Goal: Task Accomplishment & Management: Manage account settings

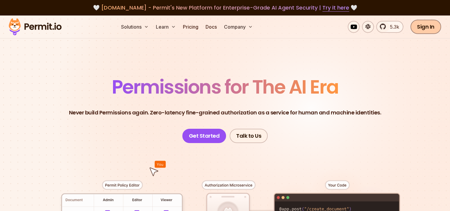
click at [425, 28] on link "Sign In" at bounding box center [426, 27] width 31 height 14
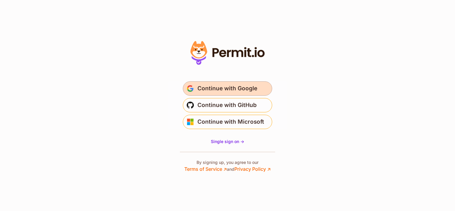
click at [236, 91] on span "Continue with Google" at bounding box center [227, 89] width 60 height 10
click at [241, 88] on span "Continue with Google" at bounding box center [227, 89] width 60 height 10
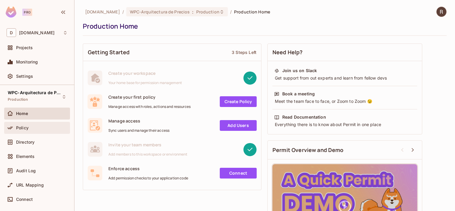
click at [26, 130] on span "Policy" at bounding box center [22, 127] width 13 height 5
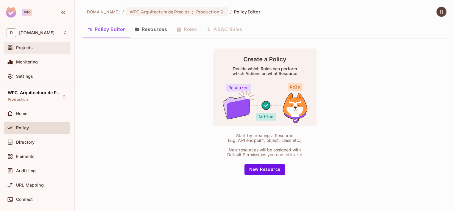
click at [31, 48] on span "Projects" at bounding box center [24, 47] width 17 height 5
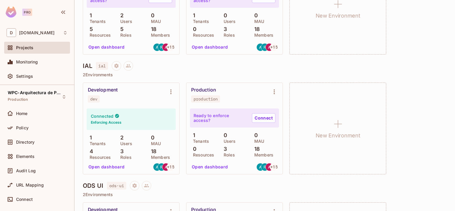
scroll to position [241, 0]
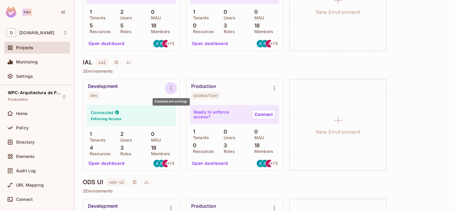
click at [173, 87] on icon "Environment settings" at bounding box center [170, 88] width 7 height 7
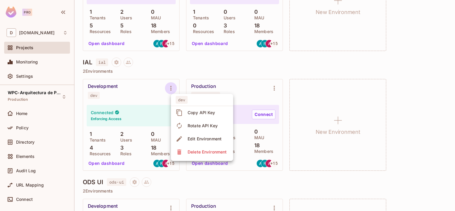
click at [114, 88] on div at bounding box center [227, 105] width 455 height 211
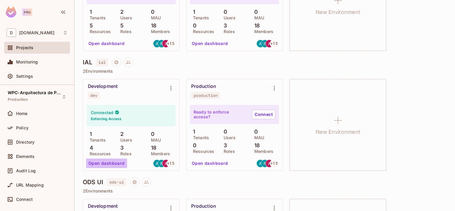
click at [107, 164] on button "Open dashboard" at bounding box center [106, 163] width 41 height 10
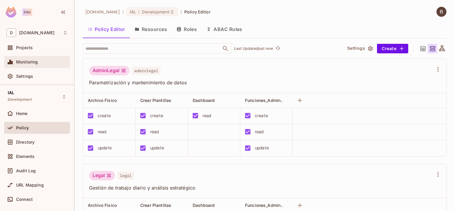
click at [27, 60] on span "Monitoring" at bounding box center [27, 62] width 22 height 5
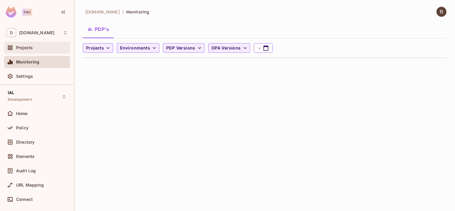
click at [33, 50] on div "Projects" at bounding box center [42, 47] width 52 height 5
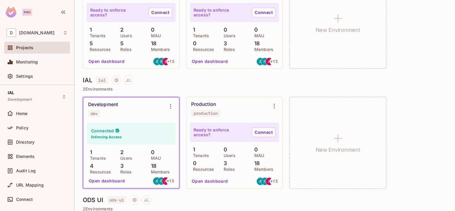
scroll to position [252, 0]
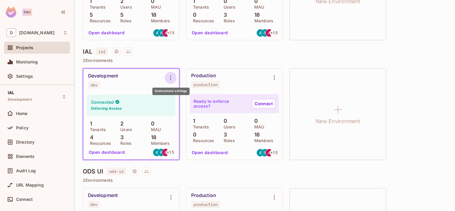
click at [171, 79] on icon "Environment settings" at bounding box center [170, 77] width 7 height 7
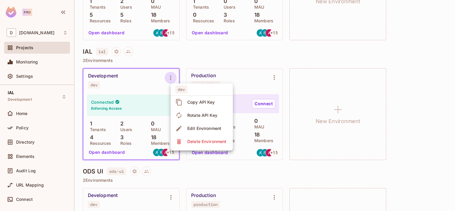
click at [129, 86] on div at bounding box center [227, 105] width 455 height 211
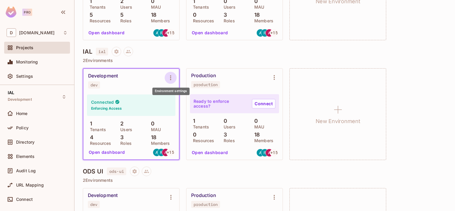
click at [172, 79] on icon "Environment settings" at bounding box center [170, 77] width 7 height 7
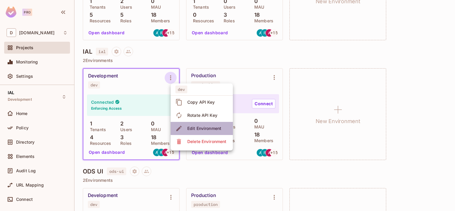
click at [200, 127] on div "Edit Environment" at bounding box center [204, 128] width 34 height 6
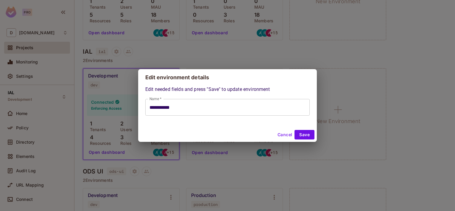
click at [285, 135] on button "Cancel" at bounding box center [284, 135] width 19 height 10
type input "**********"
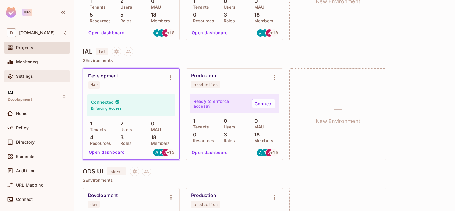
click at [31, 74] on span "Settings" at bounding box center [24, 76] width 17 height 5
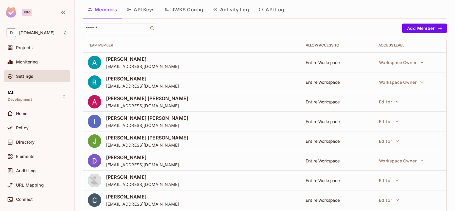
scroll to position [30, 0]
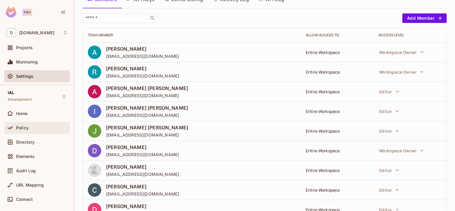
click at [26, 124] on div "Policy" at bounding box center [37, 127] width 61 height 7
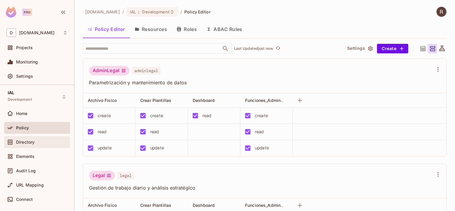
click at [34, 144] on span "Directory" at bounding box center [25, 142] width 18 height 5
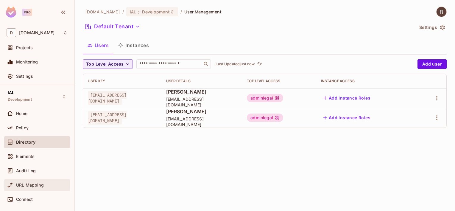
click at [30, 185] on span "URL Mapping" at bounding box center [30, 185] width 28 height 5
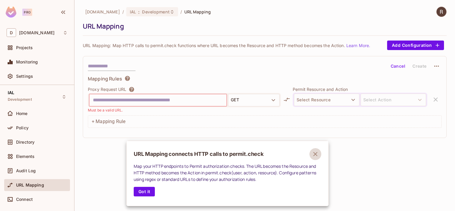
click at [316, 152] on icon "button" at bounding box center [315, 153] width 7 height 7
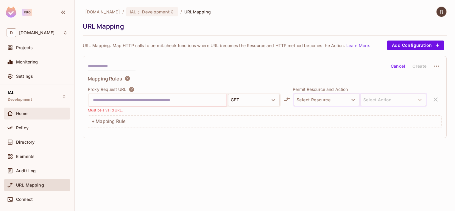
click at [23, 114] on span "Home" at bounding box center [22, 113] width 12 height 5
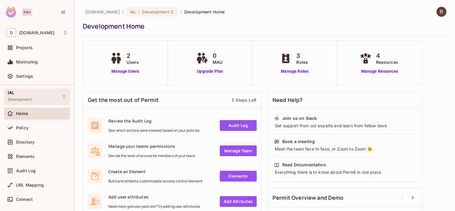
click at [11, 93] on span "IAL" at bounding box center [11, 92] width 7 height 5
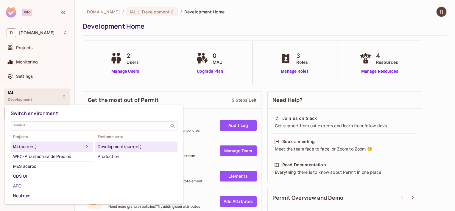
click at [118, 145] on div "Development (current)" at bounding box center [136, 146] width 77 height 7
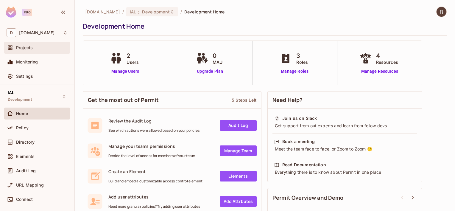
click at [31, 45] on span "Projects" at bounding box center [24, 47] width 17 height 5
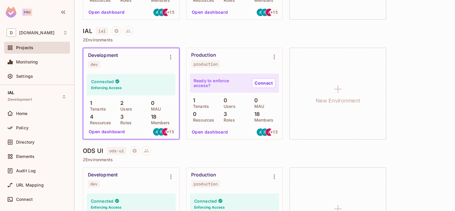
scroll to position [274, 0]
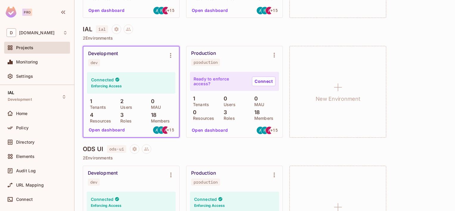
drag, startPoint x: 105, startPoint y: 130, endPoint x: 99, endPoint y: 130, distance: 6.0
click at [96, 130] on button "Open dashboard" at bounding box center [106, 130] width 41 height 10
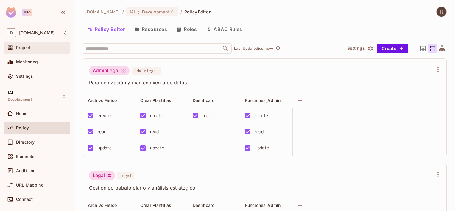
click at [29, 50] on div "Projects" at bounding box center [37, 47] width 61 height 7
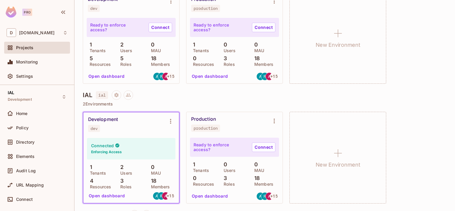
scroll to position [238, 0]
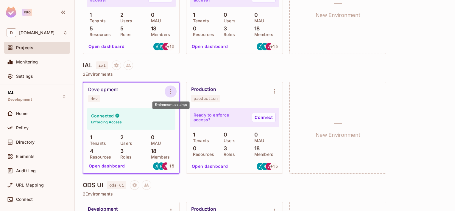
click at [171, 93] on icon "Environment settings" at bounding box center [170, 91] width 7 height 7
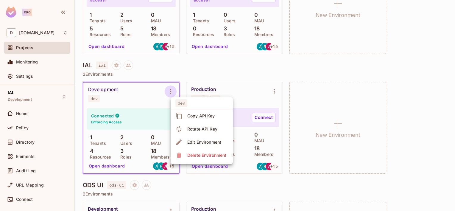
click at [201, 114] on div "Copy API Key" at bounding box center [201, 116] width 28 height 6
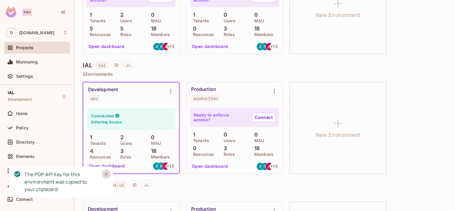
click at [104, 173] on icon "Close" at bounding box center [106, 174] width 6 height 6
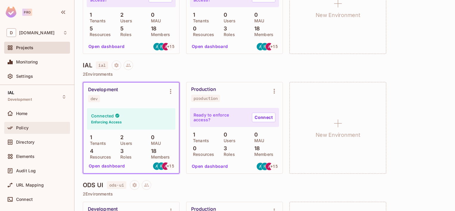
click at [29, 126] on div "Policy" at bounding box center [42, 127] width 52 height 5
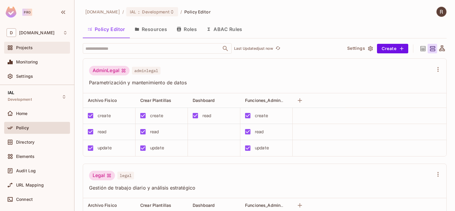
click at [30, 48] on span "Projects" at bounding box center [24, 47] width 17 height 5
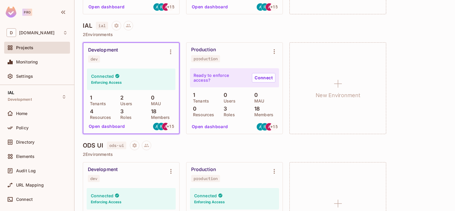
scroll to position [280, 0]
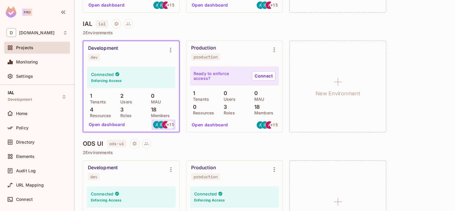
click at [166, 125] on img at bounding box center [165, 124] width 7 height 7
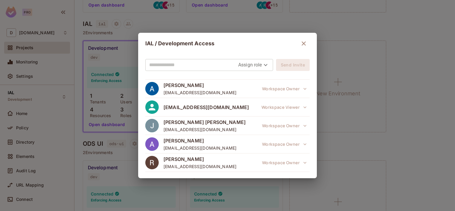
scroll to position [219, 0]
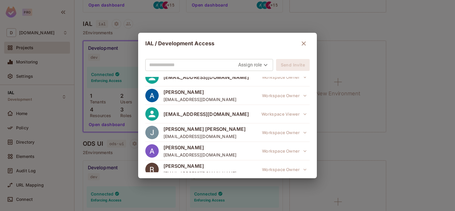
click at [425, 112] on div "IAL / Development Access Assign role Send Invite ARTURO AMES PERAZA aames@deace…" at bounding box center [227, 105] width 455 height 211
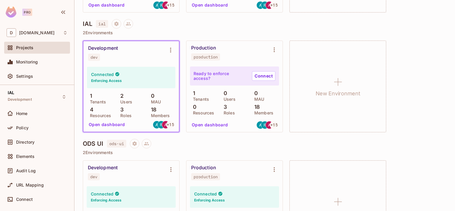
click at [99, 48] on div "Development" at bounding box center [103, 48] width 30 height 6
click at [94, 58] on div "dev" at bounding box center [94, 57] width 7 height 5
click at [35, 143] on div "Directory" at bounding box center [42, 142] width 52 height 5
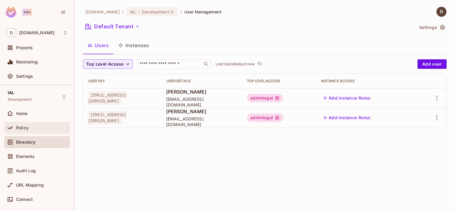
click at [25, 125] on span "Policy" at bounding box center [22, 127] width 13 height 5
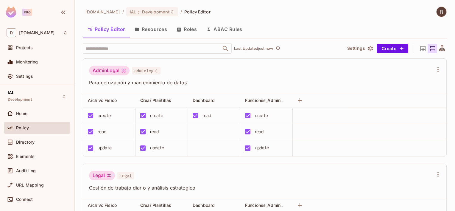
click at [32, 129] on div "Policy" at bounding box center [42, 127] width 52 height 5
click at [368, 49] on icon "button" at bounding box center [370, 48] width 5 height 5
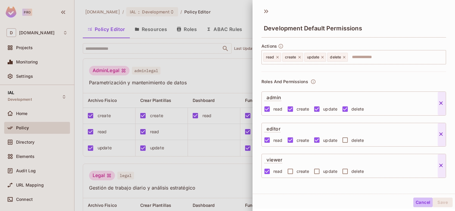
click at [417, 201] on button "Cancel" at bounding box center [422, 202] width 19 height 10
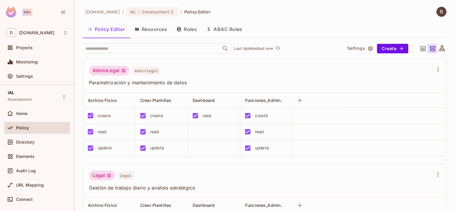
click at [438, 49] on icon at bounding box center [441, 48] width 7 height 7
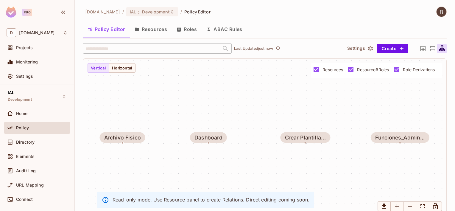
click at [420, 50] on icon at bounding box center [422, 48] width 7 height 7
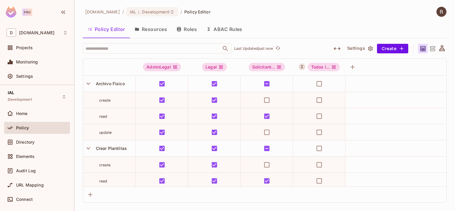
click at [431, 51] on icon at bounding box center [432, 48] width 5 height 5
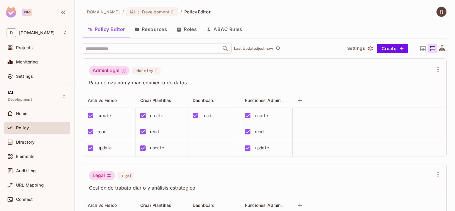
click at [158, 29] on button "Resources" at bounding box center [151, 29] width 42 height 15
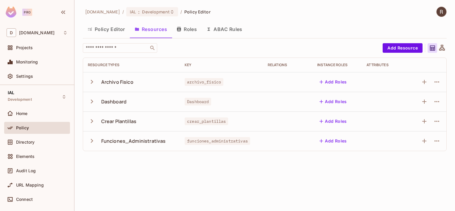
click at [192, 30] on button "Roles" at bounding box center [187, 29] width 30 height 15
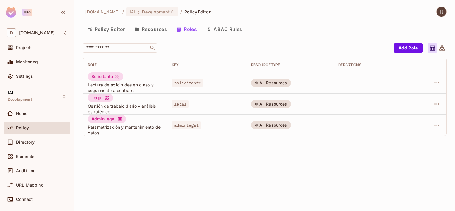
click at [223, 30] on button "ABAC Rules" at bounding box center [225, 29] width 46 height 15
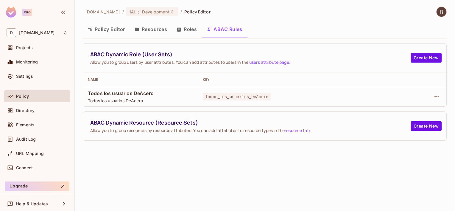
scroll to position [33, 0]
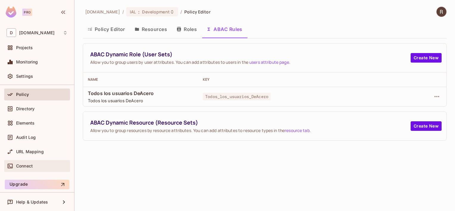
click at [33, 166] on span "Connect" at bounding box center [24, 165] width 17 height 5
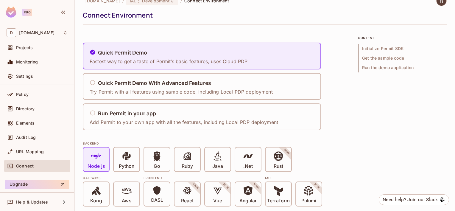
scroll to position [30, 0]
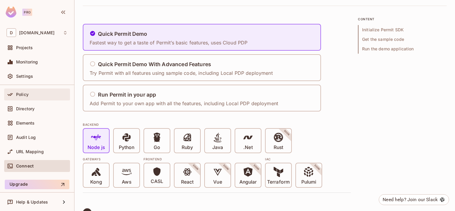
click at [19, 94] on span "Policy" at bounding box center [22, 94] width 13 height 5
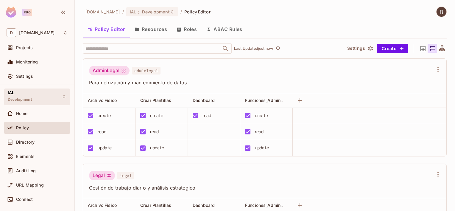
click at [27, 101] on span "Development" at bounding box center [20, 99] width 24 height 5
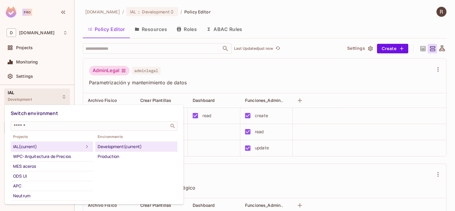
click at [118, 145] on div "Development (current)" at bounding box center [136, 146] width 77 height 7
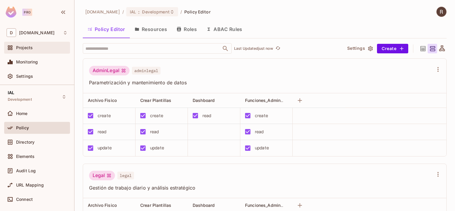
click at [33, 52] on div "Projects" at bounding box center [37, 48] width 66 height 12
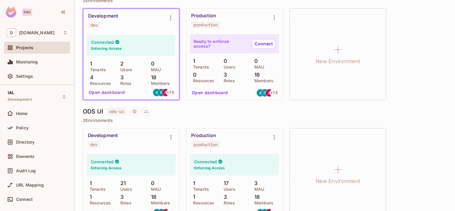
scroll to position [338, 0]
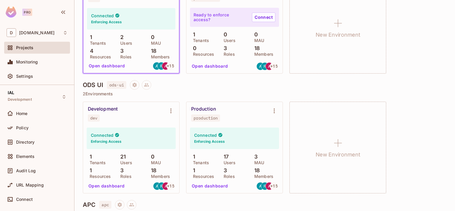
drag, startPoint x: 123, startPoint y: 40, endPoint x: 106, endPoint y: 48, distance: 18.1
click at [106, 48] on div "4 Resources" at bounding box center [100, 53] width 27 height 11
click at [106, 66] on button "Open dashboard" at bounding box center [106, 66] width 41 height 10
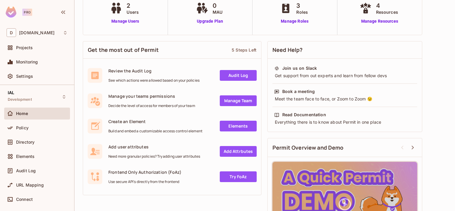
scroll to position [60, 0]
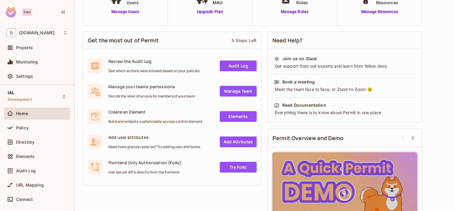
click at [9, 113] on icon at bounding box center [10, 113] width 6 height 6
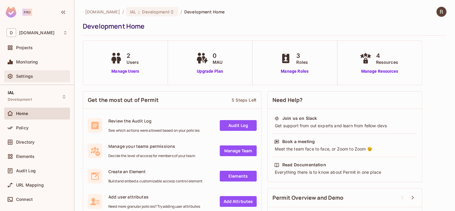
click at [21, 73] on div "Settings" at bounding box center [37, 76] width 61 height 7
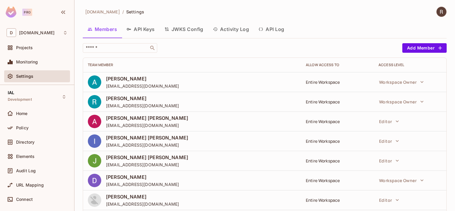
click at [141, 31] on button "API Keys" at bounding box center [141, 29] width 38 height 15
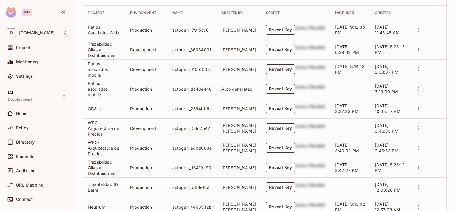
scroll to position [211, 0]
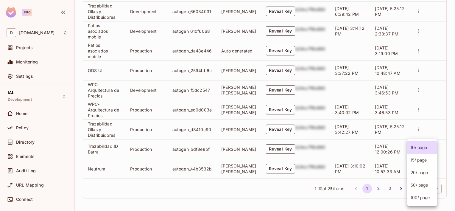
click at [421, 186] on body "Pro D deacero.com Projects Monitoring Settings IAL Development Home Policy Dire…" at bounding box center [227, 105] width 455 height 211
click at [409, 198] on li "100 / page" at bounding box center [422, 197] width 30 height 13
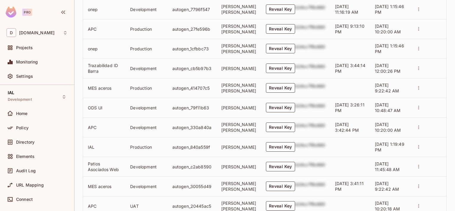
scroll to position [419, 0]
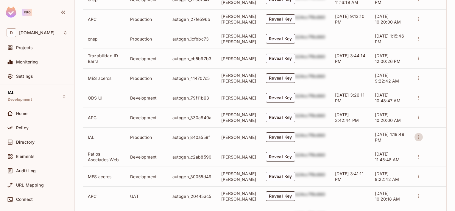
click at [418, 139] on icon "actions" at bounding box center [418, 137] width 1 height 4
click at [440, 110] on div at bounding box center [227, 105] width 455 height 211
click at [183, 143] on td "autogen_840a559f" at bounding box center [192, 137] width 49 height 20
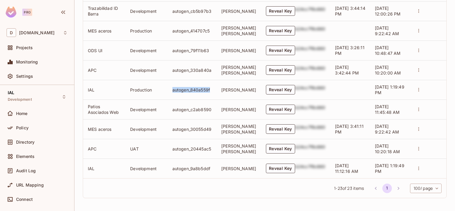
scroll to position [476, 0]
click at [416, 169] on icon "actions" at bounding box center [418, 167] width 5 height 5
click at [454, 149] on div at bounding box center [227, 105] width 455 height 211
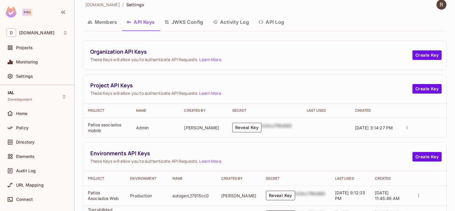
scroll to position [0, 0]
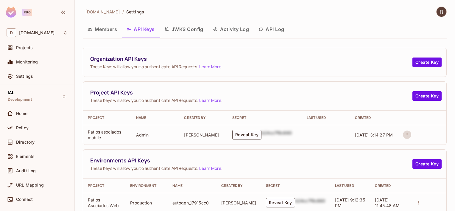
click at [404, 135] on icon "actions" at bounding box center [406, 134] width 5 height 5
click at [393, 119] on div at bounding box center [227, 105] width 455 height 211
click at [420, 97] on button "Create Key" at bounding box center [426, 96] width 29 height 10
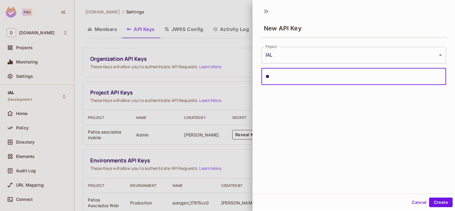
type input "*"
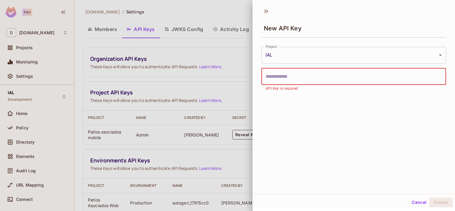
type input "*"
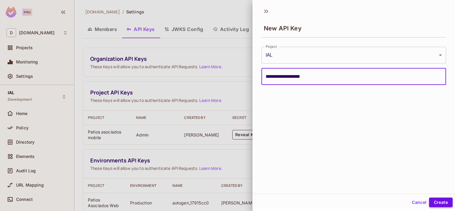
type input "**********"
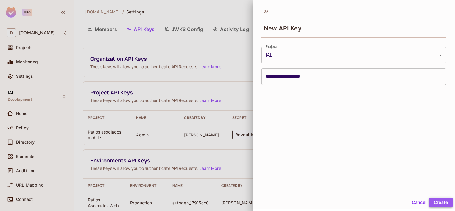
click at [440, 203] on button "Create" at bounding box center [441, 202] width 24 height 10
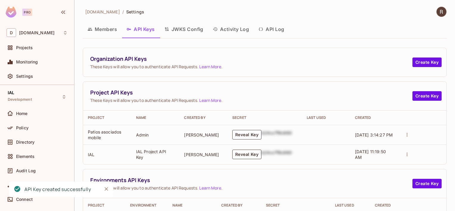
click at [250, 155] on button "Reveal Key" at bounding box center [246, 154] width 29 height 10
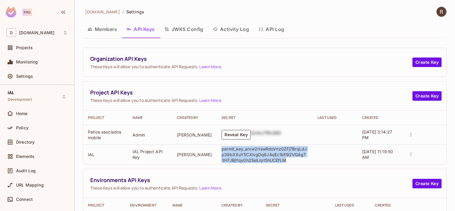
drag, startPoint x: 283, startPoint y: 160, endPoint x: 217, endPoint y: 149, distance: 66.7
click at [217, 149] on td "permit_key_arxw2rIswRdoVnz0ZFj7BrqLdJp39bXXuY5CXlvgDq6J4qEc1bfi92VGAg73H7JBjYqy…" at bounding box center [265, 154] width 96 height 20
click at [300, 160] on p "permit_key_arxw2rIswRdoVnz0ZFj7BrqLdJp39bXXuY5CXlvgDq6J4qEc1bfi92VGAg73H7JBjYqy…" at bounding box center [265, 154] width 86 height 17
drag, startPoint x: 282, startPoint y: 159, endPoint x: 215, endPoint y: 148, distance: 67.9
click at [217, 148] on td "permit_key_arxw2rIswRdoVnz0ZFj7BrqLdJp39bXXuY5CXlvgDq6J4qEc1bfi92VGAg73H7JBjYqy…" at bounding box center [265, 154] width 96 height 20
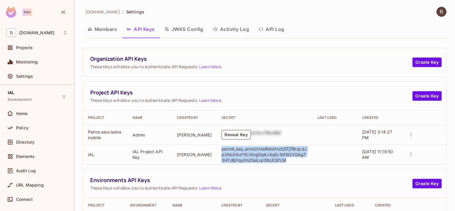
click at [408, 155] on icon "actions" at bounding box center [410, 154] width 5 height 5
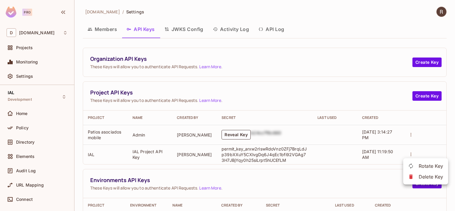
drag, startPoint x: 274, startPoint y: 155, endPoint x: 282, endPoint y: 164, distance: 12.7
click at [283, 163] on div at bounding box center [227, 105] width 455 height 211
click at [26, 47] on span "Projects" at bounding box center [24, 47] width 17 height 5
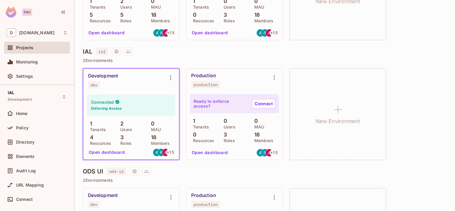
scroll to position [264, 0]
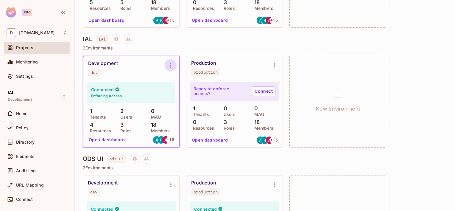
click at [170, 64] on icon "Environment settings" at bounding box center [170, 65] width 7 height 7
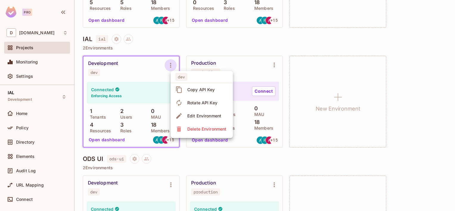
click at [23, 114] on div at bounding box center [227, 105] width 455 height 211
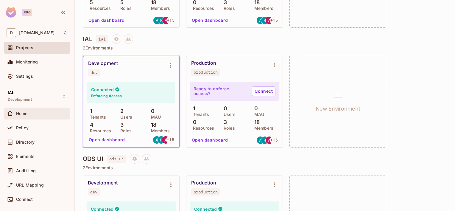
click at [18, 115] on span "Home" at bounding box center [22, 113] width 12 height 5
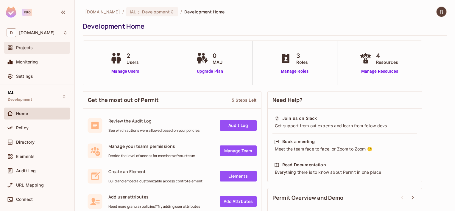
click at [25, 48] on span "Projects" at bounding box center [24, 47] width 17 height 5
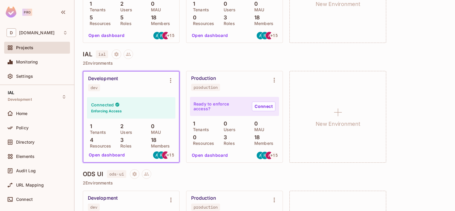
scroll to position [303, 0]
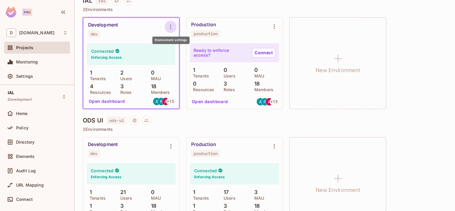
click at [172, 28] on icon "Environment settings" at bounding box center [170, 26] width 7 height 7
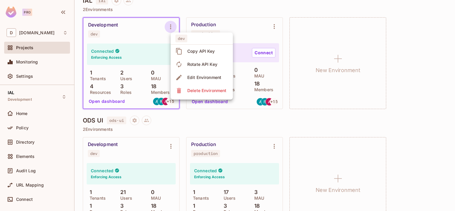
click at [191, 52] on div "Copy API Key" at bounding box center [201, 51] width 28 height 6
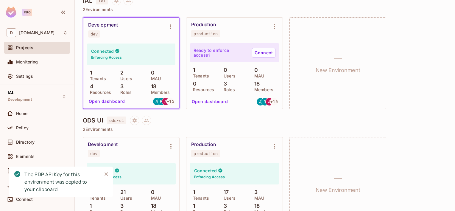
click at [25, 46] on span "Projects" at bounding box center [24, 47] width 17 height 5
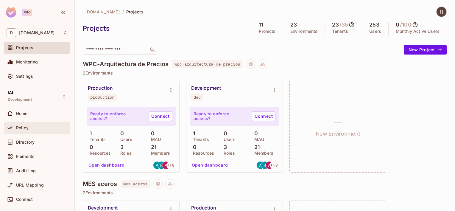
click at [21, 127] on span "Policy" at bounding box center [22, 127] width 13 height 5
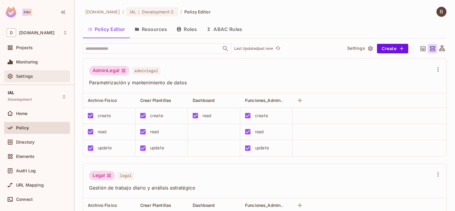
click at [27, 77] on span "Settings" at bounding box center [24, 76] width 17 height 5
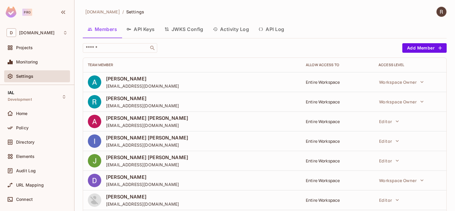
click at [145, 29] on button "API Keys" at bounding box center [141, 29] width 38 height 15
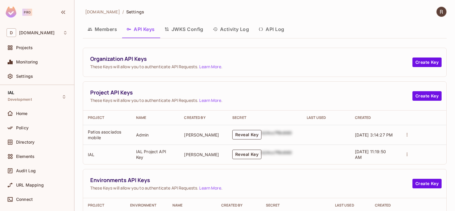
click at [256, 153] on button "Reveal Key" at bounding box center [246, 154] width 29 height 10
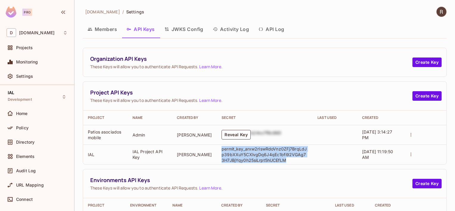
drag, startPoint x: 285, startPoint y: 160, endPoint x: 219, endPoint y: 148, distance: 66.8
click at [219, 148] on td "permit_key_arxw2rIswRdoVnz0ZFj7BrqLdJp39bXXuY5CXlvgDq6J4qEc1bfi92VGAg73H7JBjYqy…" at bounding box center [265, 154] width 96 height 20
drag, startPoint x: 219, startPoint y: 148, endPoint x: 230, endPoint y: 155, distance: 12.8
copy p "permit_key_arxw2rIswRdoVnz0ZFj7BrqLdJp39bXXuY5CXlvgDq6J4qEc1bfi92VGAg73H7JBjYqy…"
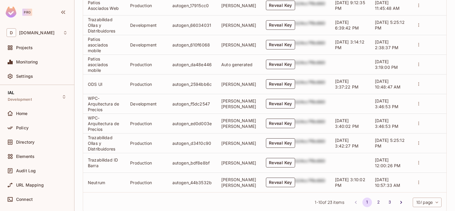
scroll to position [230, 0]
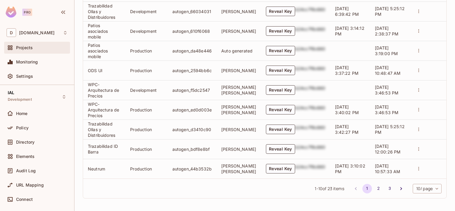
click at [31, 46] on span "Projects" at bounding box center [24, 47] width 17 height 5
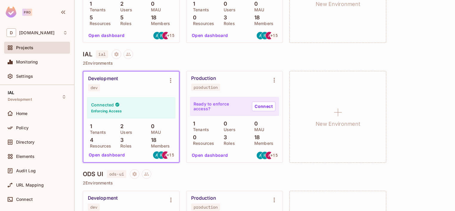
scroll to position [285, 0]
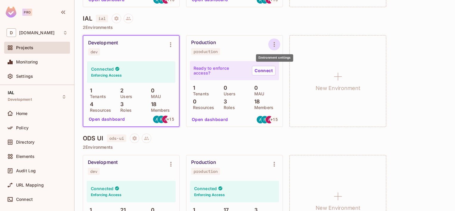
click at [277, 44] on icon "Environment settings" at bounding box center [274, 44] width 7 height 7
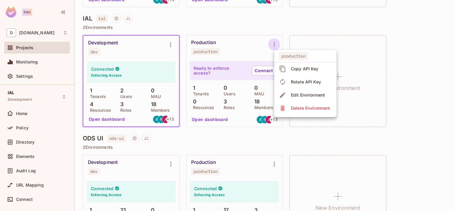
click at [170, 42] on div at bounding box center [227, 105] width 455 height 211
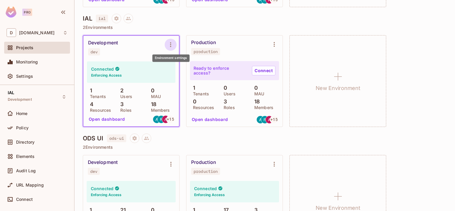
click at [171, 44] on icon "Environment settings" at bounding box center [170, 44] width 1 height 5
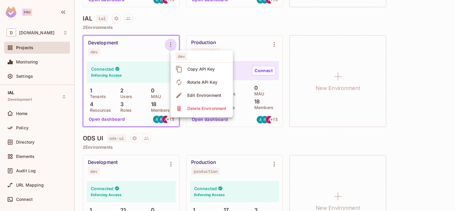
click at [199, 95] on div "Edit Environment" at bounding box center [204, 95] width 34 height 6
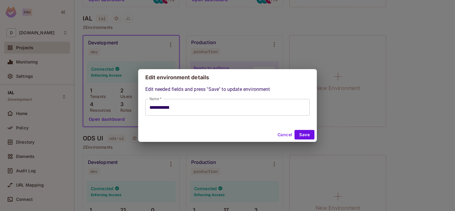
click at [283, 136] on button "Cancel" at bounding box center [284, 135] width 19 height 10
type input "**********"
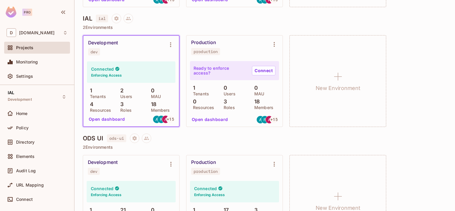
click at [135, 86] on div "Connected Enforcing Access 1 Tenants 2 Users 0 MAU 4 Resources 3 Roles 18 Membe…" at bounding box center [131, 86] width 88 height 51
click at [128, 110] on p "Roles" at bounding box center [124, 110] width 14 height 5
click at [169, 45] on icon "Environment settings" at bounding box center [170, 44] width 7 height 7
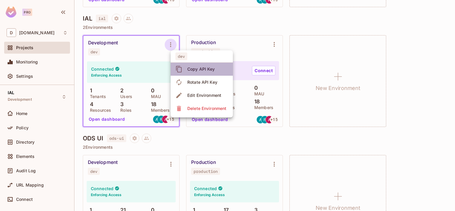
click at [185, 70] on div "Copy API Key" at bounding box center [195, 69] width 41 height 10
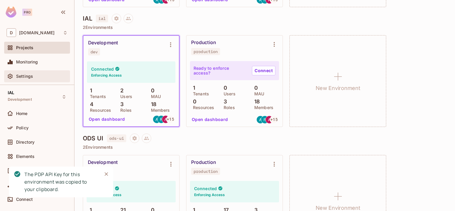
click at [29, 75] on span "Settings" at bounding box center [24, 76] width 17 height 5
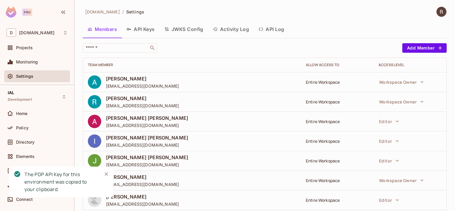
click at [146, 27] on button "API Keys" at bounding box center [141, 29] width 38 height 15
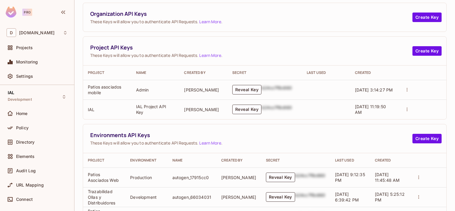
scroll to position [60, 0]
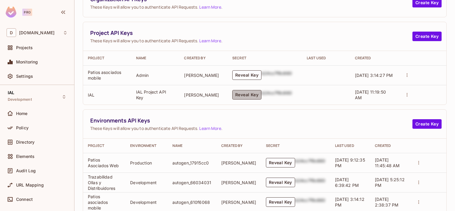
click at [248, 94] on button "Reveal Key" at bounding box center [246, 95] width 29 height 10
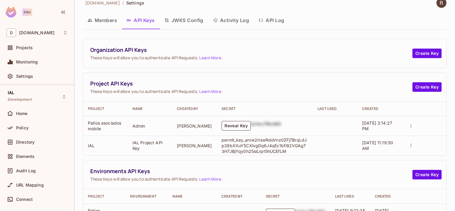
scroll to position [0, 0]
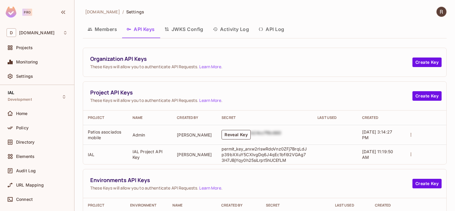
click at [145, 156] on td "IAL Project API Key" at bounding box center [150, 154] width 45 height 20
click at [410, 154] on icon "actions" at bounding box center [410, 154] width 1 height 4
click at [126, 150] on div at bounding box center [227, 105] width 455 height 211
click at [143, 156] on td "IAL Project API Key" at bounding box center [150, 154] width 45 height 20
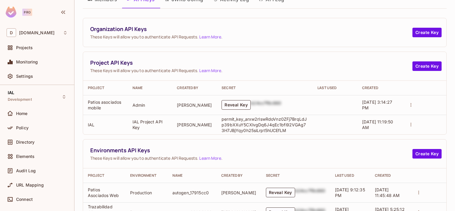
click at [410, 124] on icon "actions" at bounding box center [410, 125] width 1 height 4
click at [423, 146] on p "Delete Key" at bounding box center [431, 146] width 25 height 7
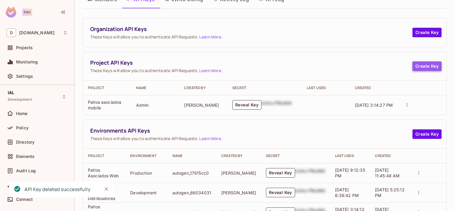
click at [430, 66] on button "Create Key" at bounding box center [426, 66] width 29 height 10
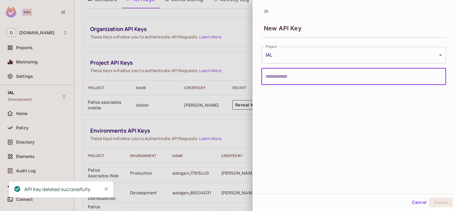
click at [320, 76] on input "text" at bounding box center [353, 76] width 185 height 17
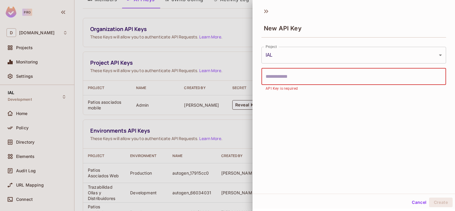
click at [285, 79] on input "text" at bounding box center [353, 76] width 185 height 17
paste input "**********"
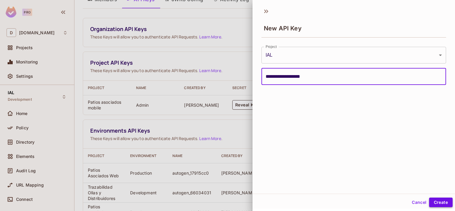
type input "**********"
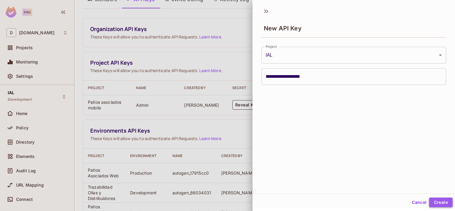
click at [441, 205] on button "Create" at bounding box center [441, 202] width 24 height 10
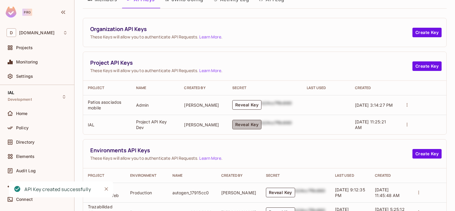
click at [248, 126] on button "Reveal Key" at bounding box center [246, 125] width 29 height 10
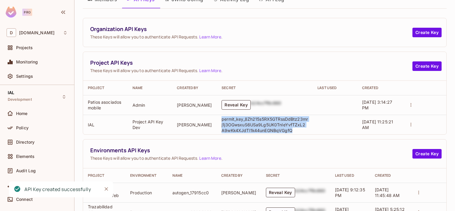
drag, startPoint x: 285, startPoint y: 129, endPoint x: 219, endPoint y: 118, distance: 67.0
click at [219, 118] on td "permit_key_8Zh215s5RX5GTRssDdBtz23mrj1j3OGwsxuS6USa9Lg5UK0TnIeYvfTZxL2A9wKk4XJd…" at bounding box center [265, 125] width 96 height 20
drag, startPoint x: 219, startPoint y: 118, endPoint x: 240, endPoint y: 122, distance: 21.8
copy p "permit_key_8Zh215s5RX5GTRssDdBtz23mrj1j3OGwsxuS6USa9Lg5UK0TnIeYvfTZxL2A9wKk4XJd…"
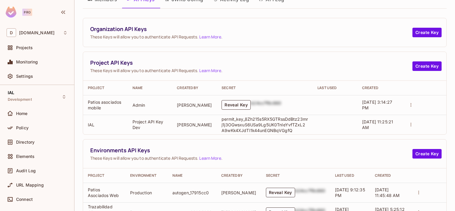
click at [441, 122] on td at bounding box center [424, 125] width 44 height 20
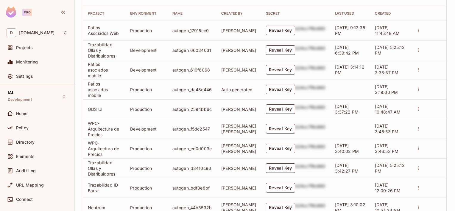
scroll to position [230, 0]
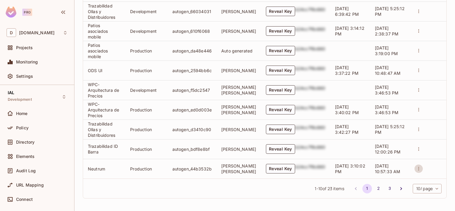
click at [417, 170] on icon "actions" at bounding box center [418, 168] width 5 height 5
click at [445, 124] on div at bounding box center [227, 105] width 455 height 211
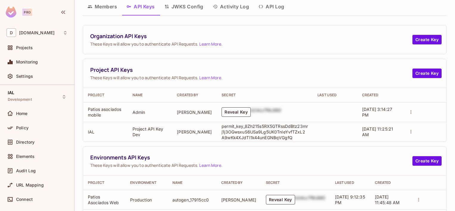
scroll to position [40, 0]
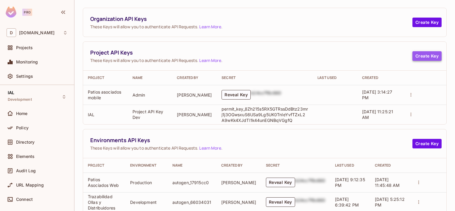
click at [422, 56] on button "Create Key" at bounding box center [426, 56] width 29 height 10
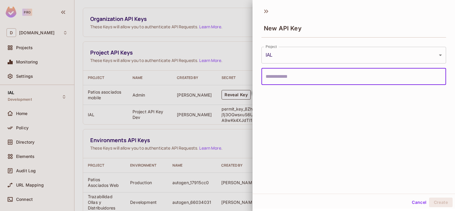
click at [431, 55] on body "Pro D deacero.com Projects Monitoring Settings IAL Development Home Policy Dire…" at bounding box center [227, 105] width 455 height 211
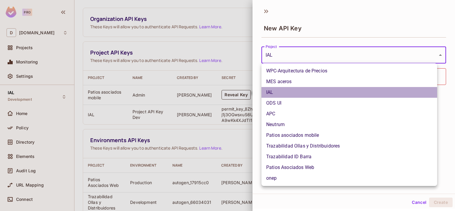
click at [281, 93] on li "IAL" at bounding box center [349, 92] width 176 height 11
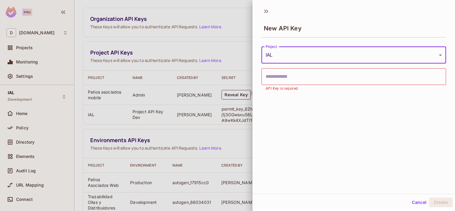
click at [411, 203] on button "Cancel" at bounding box center [418, 202] width 19 height 10
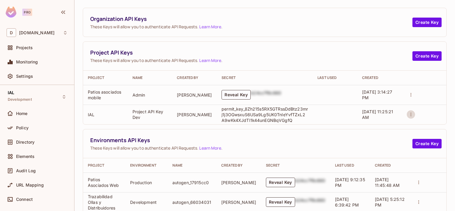
click at [408, 116] on icon "actions" at bounding box center [410, 114] width 5 height 5
click at [431, 136] on p "Delete Key" at bounding box center [431, 136] width 25 height 7
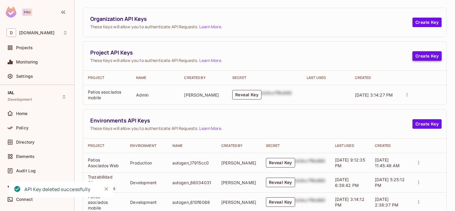
click at [424, 56] on button "Create Key" at bounding box center [426, 56] width 29 height 10
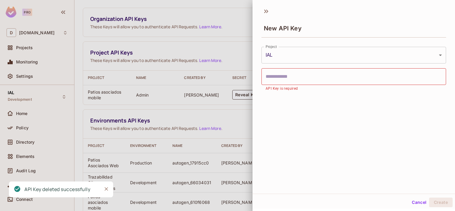
click at [277, 77] on input "text" at bounding box center [353, 76] width 185 height 17
paste input "**********"
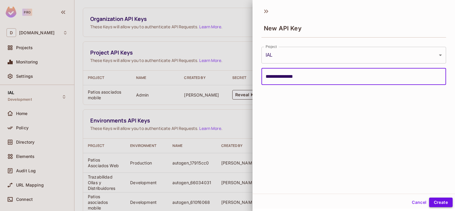
type input "**********"
click at [439, 200] on button "Create" at bounding box center [441, 202] width 24 height 10
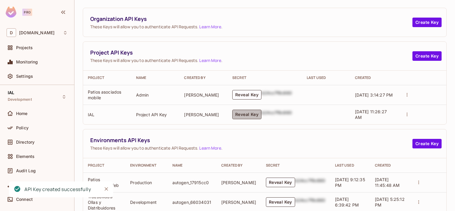
click at [251, 114] on button "Reveal Key" at bounding box center [246, 115] width 29 height 10
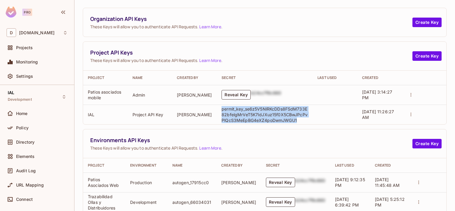
drag, startPoint x: 282, startPoint y: 121, endPoint x: 219, endPoint y: 105, distance: 65.4
click at [219, 105] on td "permit_key_se6z5V5NlRKcDDs8FSdM733E82bfelgMrVeT5K7IdJXuz15f0X5CBwJPcPvPlQcS3MeE…" at bounding box center [265, 115] width 96 height 20
copy p "permit_key_se6z5V5NlRKcDDs8FSdM733E82bfelgMrVeT5K7IdJXuz15f0X5CBwJPcPvPlQcS3MeE…"
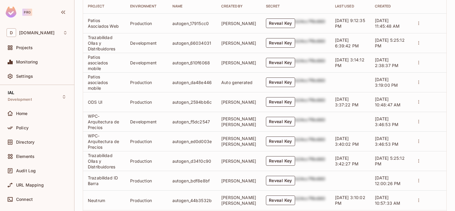
scroll to position [230, 0]
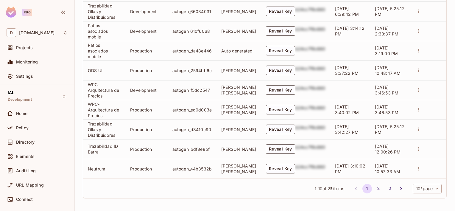
click at [417, 187] on body "Pro D deacero.com Projects Monitoring Settings IAL Development Home Policy Dire…" at bounding box center [227, 105] width 455 height 211
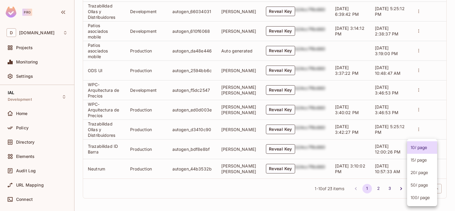
click at [410, 200] on li "100 / page" at bounding box center [422, 197] width 30 height 13
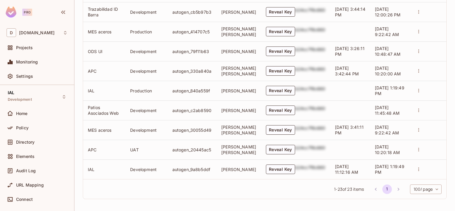
scroll to position [495, 0]
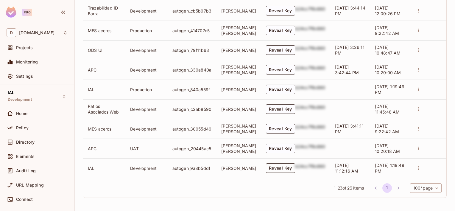
click at [286, 168] on button "Reveal Key" at bounding box center [280, 168] width 29 height 10
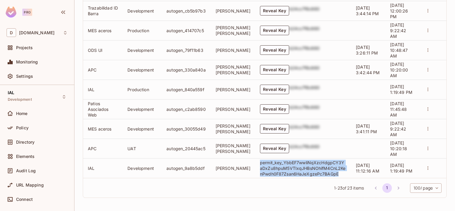
drag, startPoint x: 330, startPoint y: 175, endPoint x: 250, endPoint y: 164, distance: 81.1
click at [255, 164] on td "permit_key_YbbEF7wwliNqXzcHdgpCY3YaDxZu8hpuM5VTIxqJHBsNOhifM4CnL2KenPwdh0F87Zsa…" at bounding box center [303, 168] width 96 height 20
copy p "permit_key_YbbEF7wwliNqXzcHdgpCY3YaDxZu8hpuM5VTIxqJHBsNOhifM4CnL2KenPwdh0F87Zsa…"
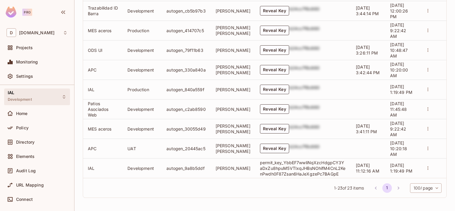
click at [13, 98] on span "Development" at bounding box center [20, 99] width 24 height 5
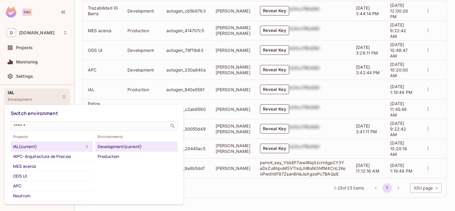
click at [230, 199] on div at bounding box center [227, 105] width 455 height 211
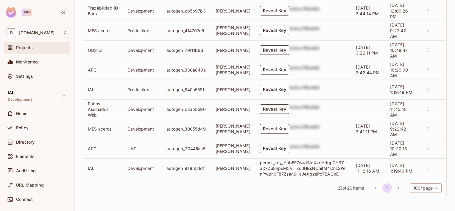
click at [24, 50] on span "Projects" at bounding box center [24, 47] width 17 height 5
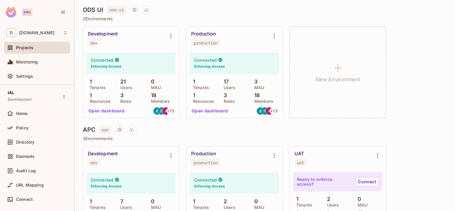
scroll to position [404, 0]
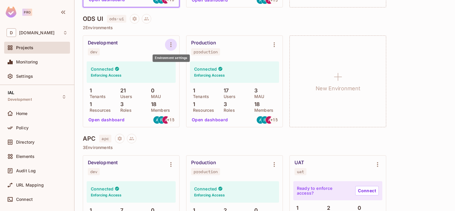
click at [170, 44] on icon "Environment settings" at bounding box center [170, 44] width 7 height 7
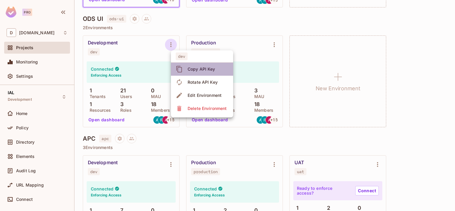
click at [201, 69] on div "Copy API Key" at bounding box center [202, 69] width 28 height 6
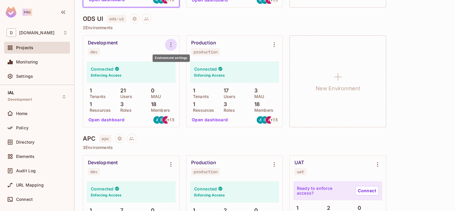
click at [171, 46] on icon "Environment settings" at bounding box center [170, 44] width 1 height 5
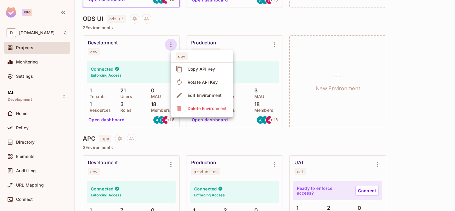
click at [409, 53] on div at bounding box center [227, 105] width 455 height 211
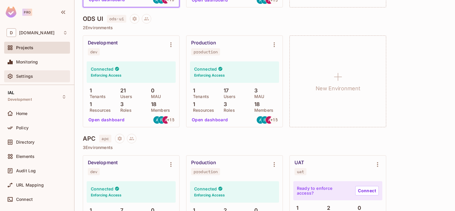
click at [35, 79] on div "Settings" at bounding box center [37, 76] width 61 height 7
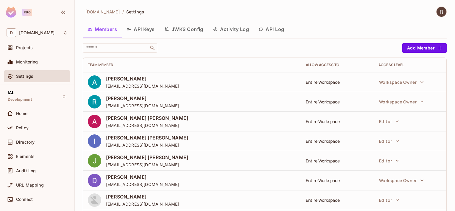
click at [149, 29] on button "API Keys" at bounding box center [141, 29] width 38 height 15
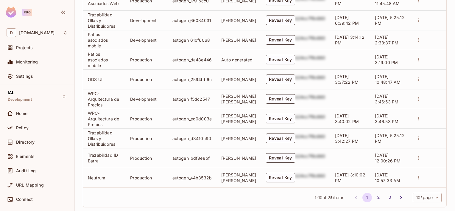
scroll to position [230, 0]
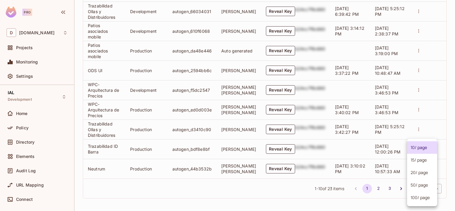
click at [416, 190] on body "Pro D deacero.com Projects Monitoring Settings IAL Development Home Policy Dire…" at bounding box center [227, 105] width 455 height 211
click at [413, 199] on li "100 / page" at bounding box center [422, 197] width 30 height 13
type input "***"
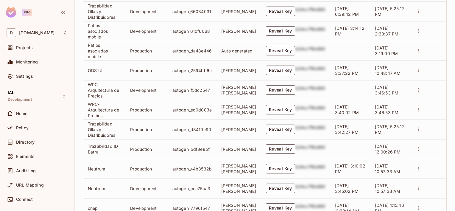
scroll to position [495, 0]
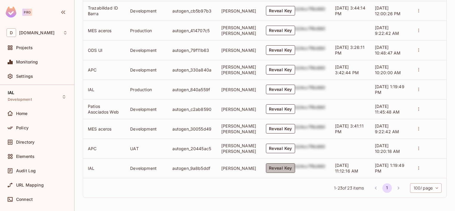
click at [282, 166] on button "Reveal Key" at bounding box center [280, 168] width 29 height 10
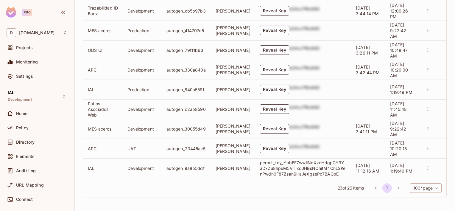
scroll to position [487, 0]
click at [455, 175] on html "Pro D deacero.com Projects Monitoring Settings IAL Development Home Policy Dire…" at bounding box center [227, 105] width 455 height 211
click at [268, 94] on button "Reveal Key" at bounding box center [274, 90] width 29 height 10
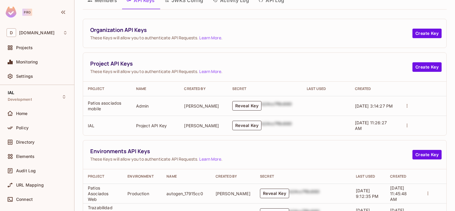
scroll to position [0, 0]
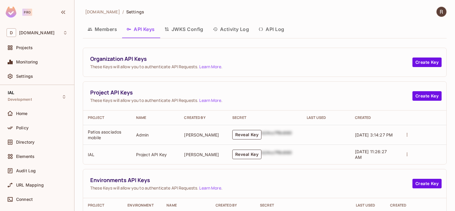
click at [191, 28] on button "JWKS Config" at bounding box center [184, 29] width 49 height 15
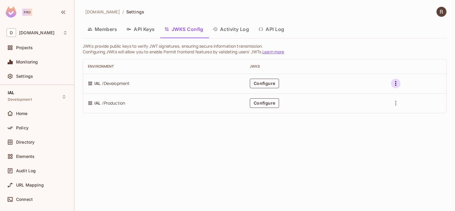
click at [396, 83] on icon "button" at bounding box center [395, 83] width 1 height 5
click at [337, 150] on div at bounding box center [227, 105] width 455 height 211
click at [269, 84] on button "Configure" at bounding box center [264, 84] width 29 height 10
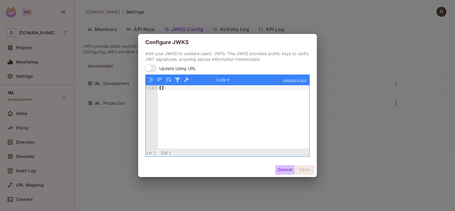
click at [281, 171] on button "Cancel" at bounding box center [284, 170] width 19 height 10
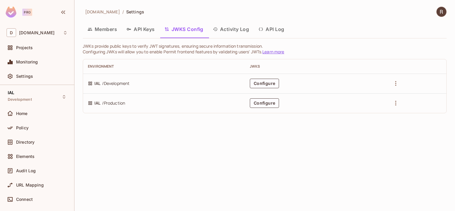
click at [260, 175] on div "deacero.com / Settings Members API Keys JWKS Config Activity Log API Log JWKs p…" at bounding box center [264, 105] width 381 height 211
click at [24, 12] on div "Pro" at bounding box center [27, 12] width 10 height 7
click at [31, 34] on span "[DOMAIN_NAME]" at bounding box center [36, 32] width 35 height 5
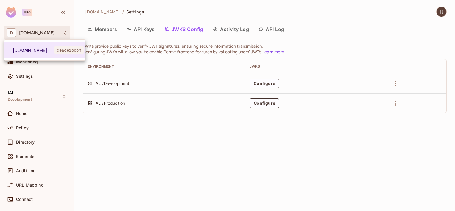
click at [163, 158] on div at bounding box center [227, 105] width 455 height 211
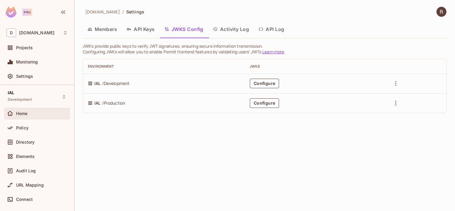
click at [21, 114] on span "Home" at bounding box center [22, 113] width 12 height 5
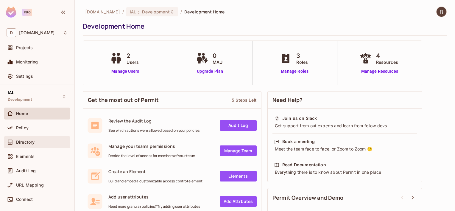
click at [26, 145] on div "Directory" at bounding box center [37, 141] width 61 height 7
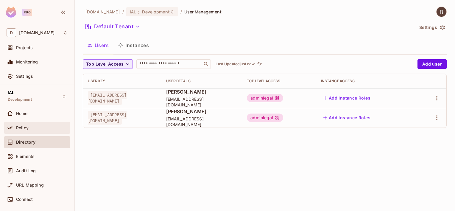
click at [31, 130] on div "Policy" at bounding box center [37, 127] width 61 height 7
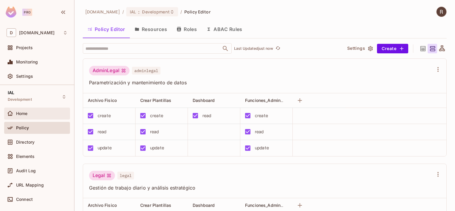
click at [27, 113] on span "Home" at bounding box center [22, 113] width 12 height 5
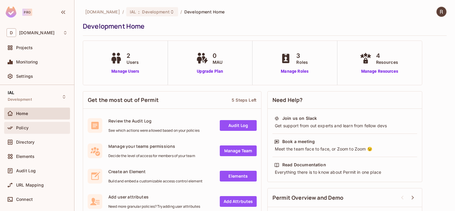
click at [26, 125] on span "Policy" at bounding box center [22, 127] width 13 height 5
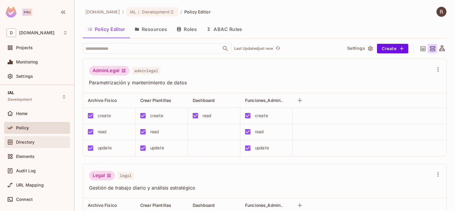
click at [27, 136] on div "Directory" at bounding box center [37, 142] width 66 height 12
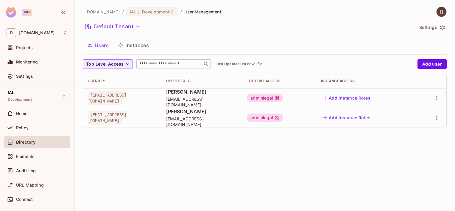
click at [180, 66] on input "text" at bounding box center [169, 64] width 63 height 6
click at [165, 63] on input "text" at bounding box center [169, 64] width 63 height 6
paste input "**********"
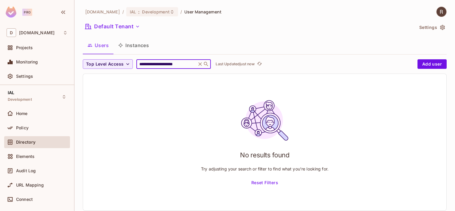
click at [192, 63] on input "**********" at bounding box center [166, 64] width 57 height 6
type input "**********"
click at [208, 64] on icon at bounding box center [206, 64] width 6 height 6
click at [128, 63] on icon "button" at bounding box center [128, 64] width 6 height 6
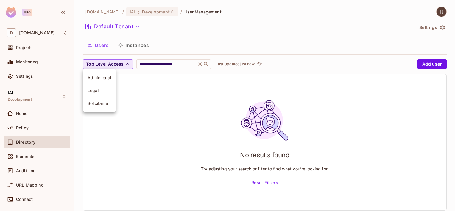
click at [96, 92] on span "Legal" at bounding box center [100, 91] width 24 height 6
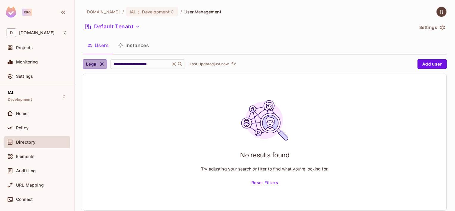
click at [104, 64] on icon "button" at bounding box center [102, 64] width 6 height 6
click at [202, 65] on icon at bounding box center [200, 64] width 6 height 6
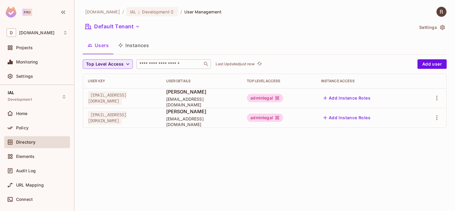
click at [162, 64] on input "text" at bounding box center [169, 64] width 63 height 6
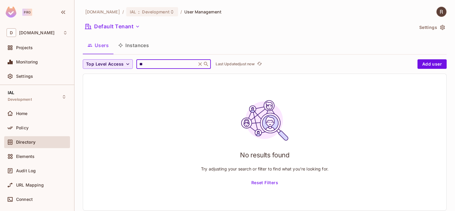
type input "*"
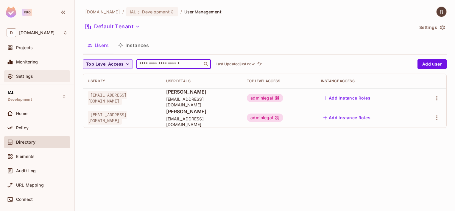
click at [28, 75] on span "Settings" at bounding box center [24, 76] width 17 height 5
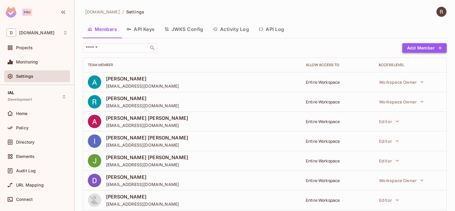
click at [421, 46] on button "Add Member" at bounding box center [424, 48] width 44 height 10
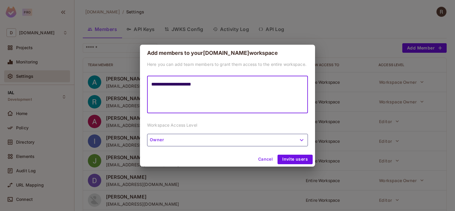
type textarea "**********"
click at [302, 140] on icon "button" at bounding box center [302, 140] width 4 height 2
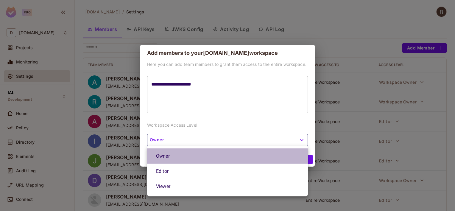
click at [169, 158] on li "Owner" at bounding box center [227, 155] width 161 height 15
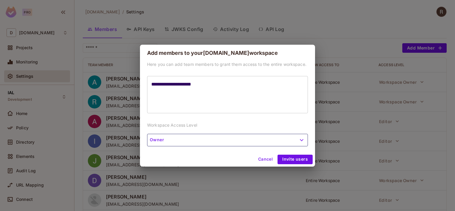
click at [295, 141] on button "Owner" at bounding box center [227, 140] width 161 height 13
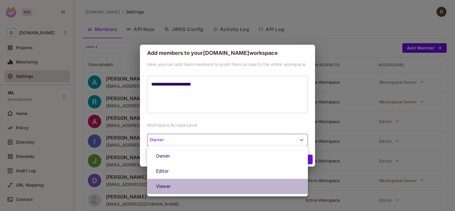
click at [164, 188] on li "Viewer" at bounding box center [227, 186] width 161 height 15
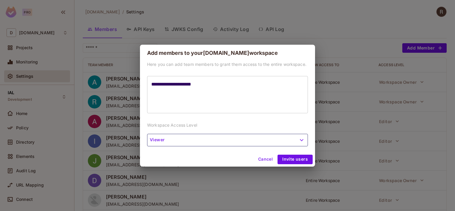
click at [264, 160] on button "Cancel" at bounding box center [265, 160] width 19 height 10
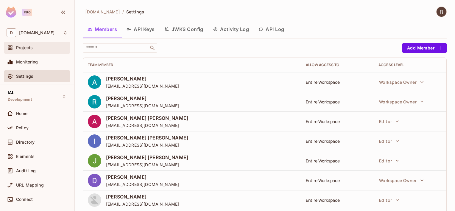
click at [32, 47] on span "Projects" at bounding box center [24, 47] width 17 height 5
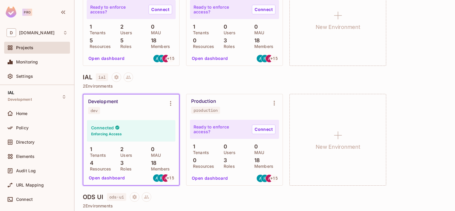
scroll to position [262, 0]
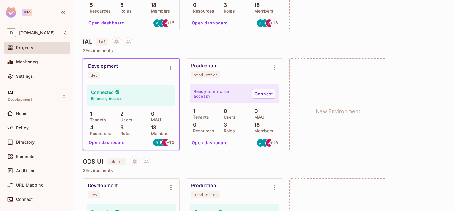
click at [129, 73] on div "Development dev" at bounding box center [126, 70] width 77 height 15
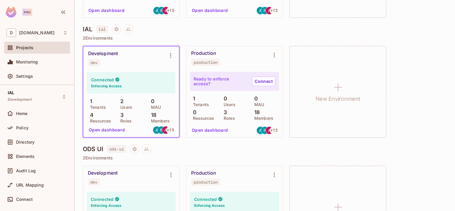
scroll to position [280, 0]
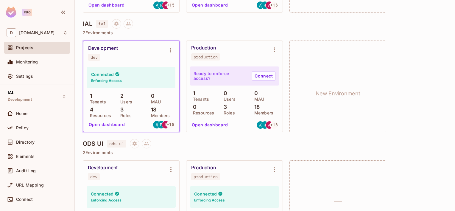
click at [145, 69] on div "Connected Enforcing Access" at bounding box center [131, 77] width 88 height 21
click at [62, 33] on div "D deacero.com" at bounding box center [37, 32] width 61 height 9
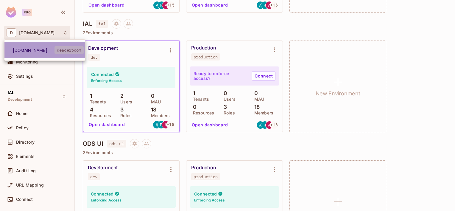
click at [75, 51] on span "deacerocom" at bounding box center [68, 50] width 29 height 8
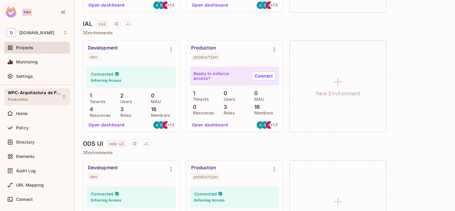
click at [62, 99] on icon at bounding box center [64, 96] width 5 height 5
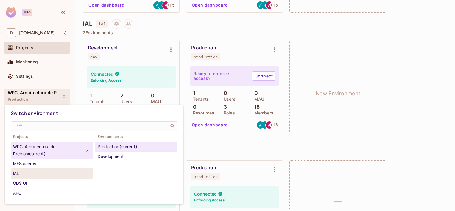
click at [32, 174] on div "IAL" at bounding box center [51, 173] width 77 height 7
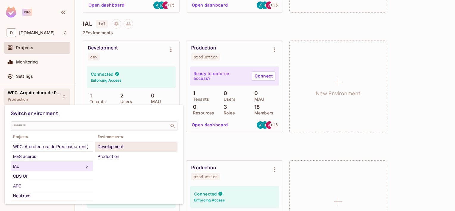
click at [162, 146] on div "Development" at bounding box center [136, 146] width 77 height 7
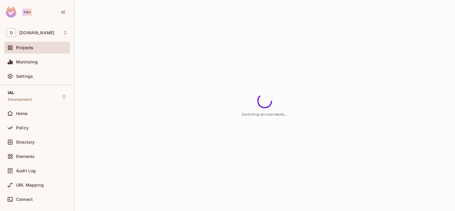
scroll to position [0, 0]
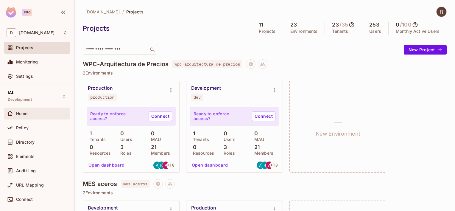
click at [21, 113] on span "Home" at bounding box center [22, 113] width 12 height 5
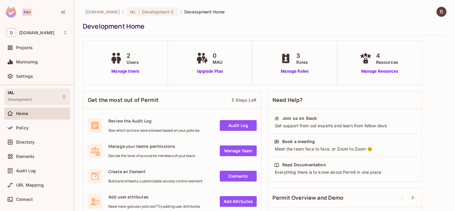
click at [18, 95] on div "IAL Development" at bounding box center [20, 96] width 24 height 13
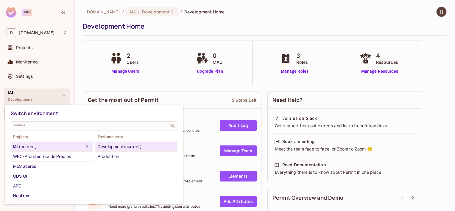
click at [18, 95] on div at bounding box center [227, 105] width 455 height 211
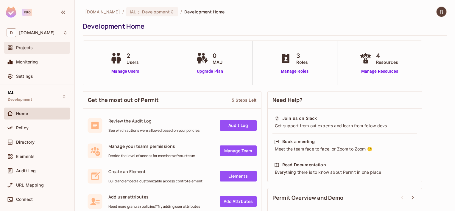
click at [27, 48] on span "Projects" at bounding box center [24, 47] width 17 height 5
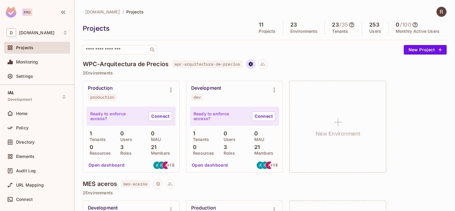
click at [253, 65] on icon "Project settings" at bounding box center [251, 64] width 4 height 4
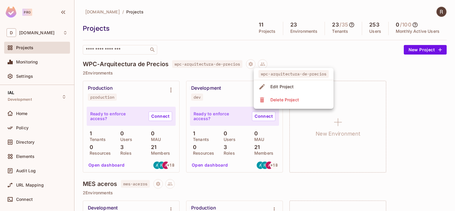
click at [313, 52] on div at bounding box center [227, 105] width 455 height 211
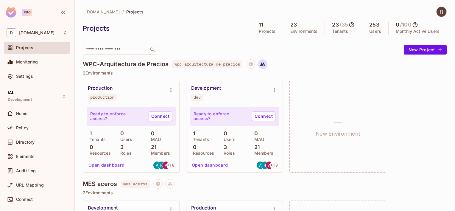
click at [265, 63] on icon at bounding box center [262, 63] width 5 height 5
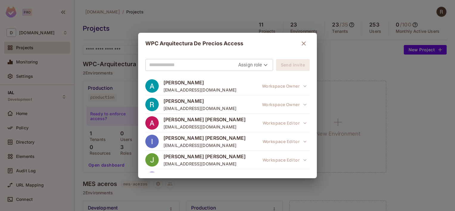
click at [303, 44] on icon "button" at bounding box center [303, 43] width 7 height 7
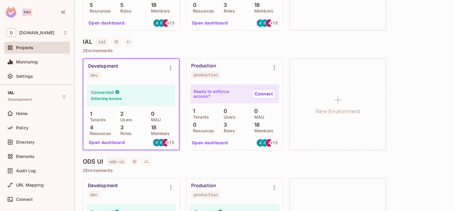
scroll to position [256, 0]
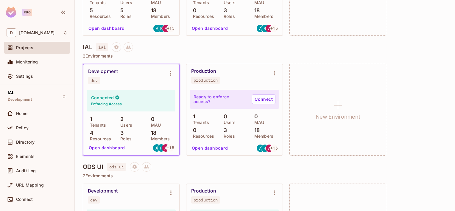
click at [148, 101] on div "Connected Enforcing Access" at bounding box center [131, 100] width 88 height 21
click at [170, 73] on icon "Environment settings" at bounding box center [170, 73] width 1 height 5
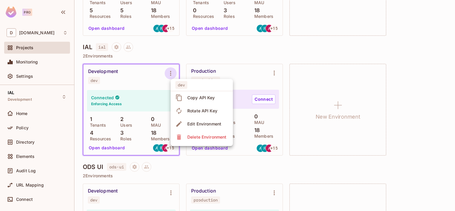
click at [369, 102] on div at bounding box center [227, 105] width 455 height 211
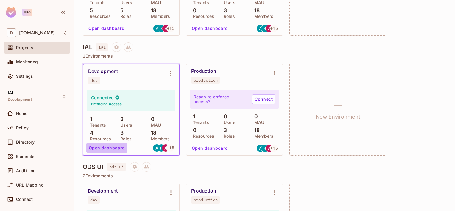
click at [98, 147] on button "Open dashboard" at bounding box center [106, 148] width 41 height 10
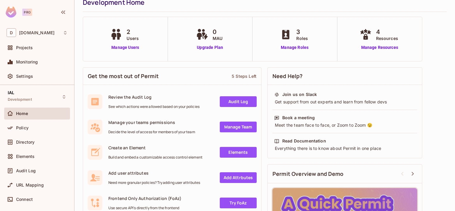
scroll to position [12, 0]
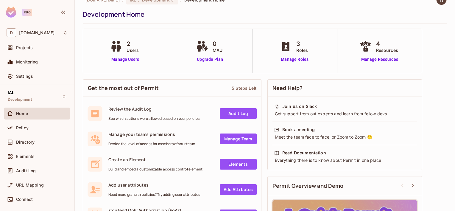
click at [17, 111] on span "Home" at bounding box center [22, 113] width 12 height 5
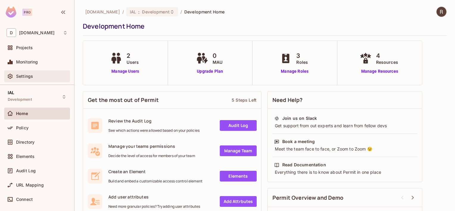
click at [17, 75] on span "Settings" at bounding box center [24, 76] width 17 height 5
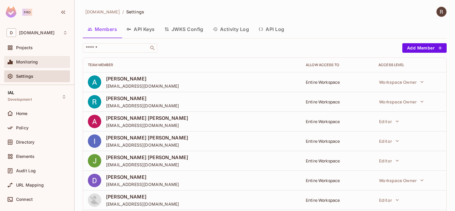
click at [20, 63] on span "Monitoring" at bounding box center [27, 62] width 22 height 5
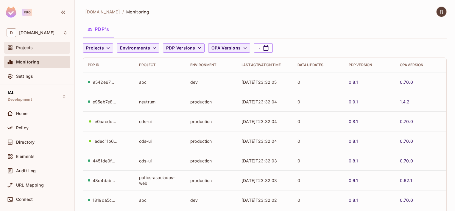
click at [23, 49] on span "Projects" at bounding box center [24, 47] width 17 height 5
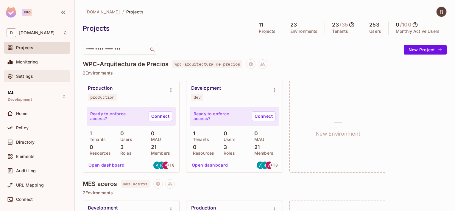
click at [23, 77] on span "Settings" at bounding box center [24, 76] width 17 height 5
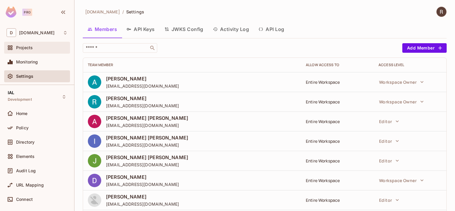
click at [25, 47] on span "Projects" at bounding box center [24, 47] width 17 height 5
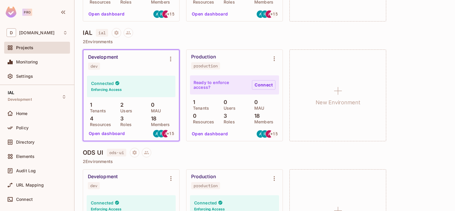
scroll to position [274, 0]
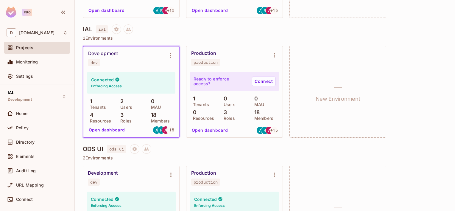
click at [93, 62] on div "dev" at bounding box center [94, 62] width 7 height 5
drag, startPoint x: 93, startPoint y: 62, endPoint x: 93, endPoint y: 53, distance: 9.2
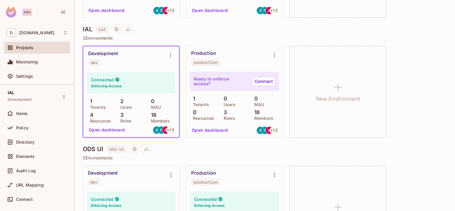
click at [93, 53] on div "Development" at bounding box center [103, 54] width 30 height 6
click at [107, 81] on h4 "Connected" at bounding box center [102, 80] width 23 height 6
click at [107, 88] on div "Connected Enforcing Access" at bounding box center [131, 82] width 88 height 21
click at [109, 85] on h6 "Enforcing Access" at bounding box center [106, 85] width 31 height 5
click at [205, 62] on div "production" at bounding box center [206, 62] width 24 height 5
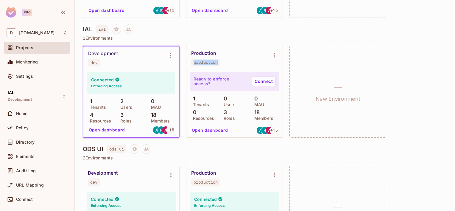
click at [205, 62] on div "production" at bounding box center [206, 62] width 24 height 5
drag, startPoint x: 205, startPoint y: 62, endPoint x: 261, endPoint y: 81, distance: 58.9
click at [261, 81] on link "Connect" at bounding box center [264, 82] width 24 height 10
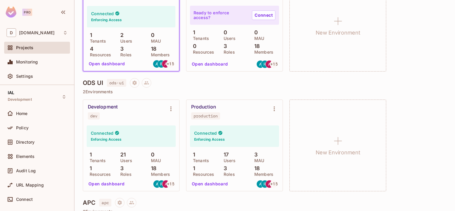
scroll to position [328, 0]
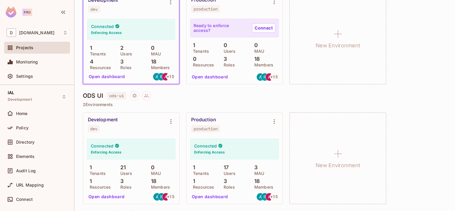
click at [110, 27] on h4 "Connected" at bounding box center [102, 27] width 23 height 6
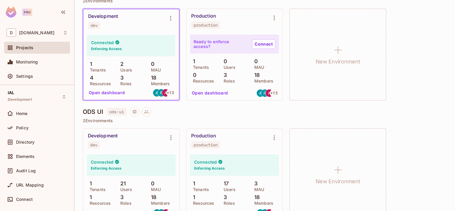
scroll to position [298, 0]
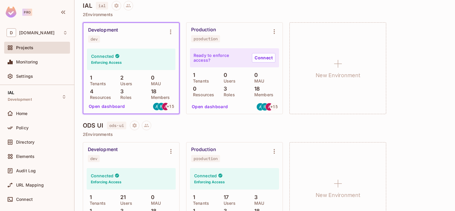
drag, startPoint x: 92, startPoint y: 38, endPoint x: 103, endPoint y: 30, distance: 13.2
click at [92, 38] on div "dev" at bounding box center [94, 39] width 7 height 5
click at [104, 29] on div "Development" at bounding box center [103, 30] width 30 height 6
click at [170, 31] on icon "Environment settings" at bounding box center [170, 31] width 7 height 7
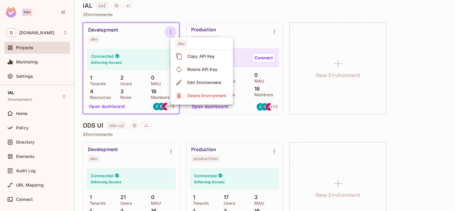
click at [170, 31] on div at bounding box center [227, 105] width 455 height 211
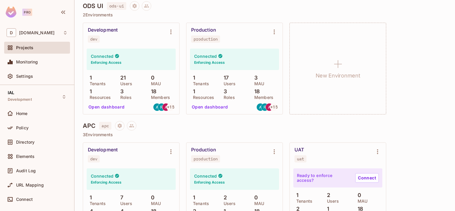
scroll to position [410, 0]
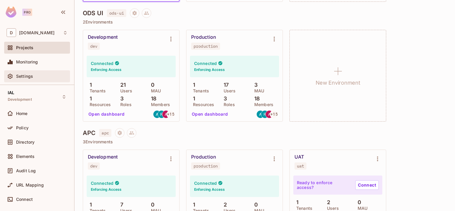
click at [27, 73] on div "Settings" at bounding box center [37, 76] width 61 height 7
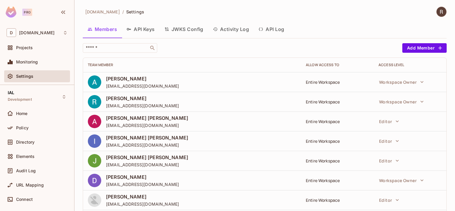
click at [139, 28] on button "API Keys" at bounding box center [141, 29] width 38 height 15
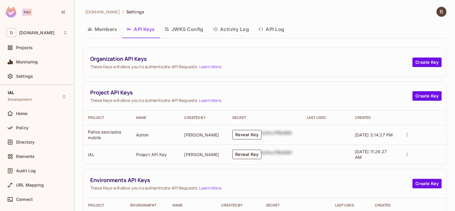
click at [247, 155] on button "Reveal Key" at bounding box center [246, 154] width 29 height 10
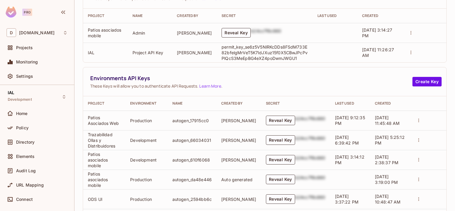
scroll to position [230, 0]
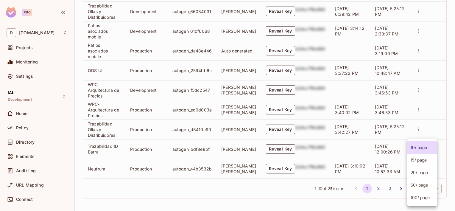
click at [416, 189] on body "Pro D deacero.com Projects Monitoring Settings IAL Development Home Policy Dire…" at bounding box center [227, 105] width 455 height 211
click at [412, 197] on li "100 / page" at bounding box center [422, 197] width 30 height 13
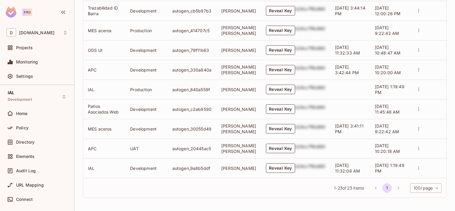
scroll to position [495, 0]
click at [286, 168] on button "Reveal Key" at bounding box center [280, 168] width 29 height 10
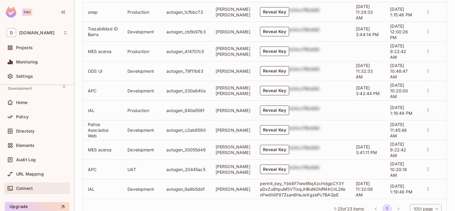
scroll to position [30, 0]
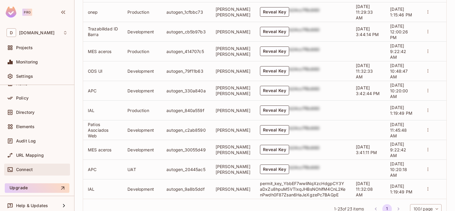
click at [26, 170] on span "Connect" at bounding box center [24, 169] width 17 height 5
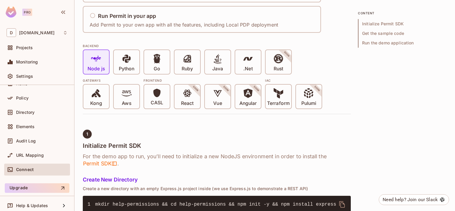
scroll to position [119, 0]
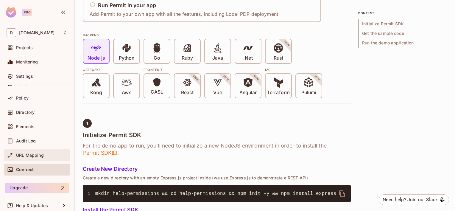
click at [32, 154] on span "URL Mapping" at bounding box center [30, 155] width 28 height 5
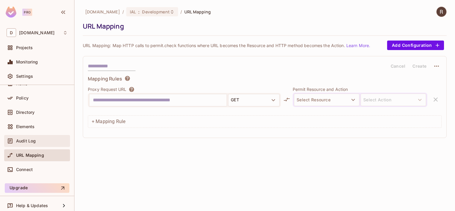
click at [25, 141] on span "Audit Log" at bounding box center [26, 140] width 20 height 5
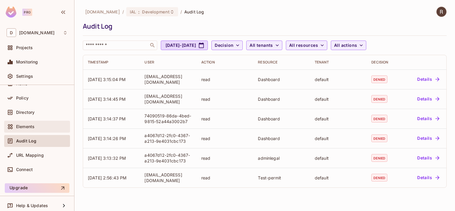
click at [28, 124] on span "Elements" at bounding box center [25, 126] width 18 height 5
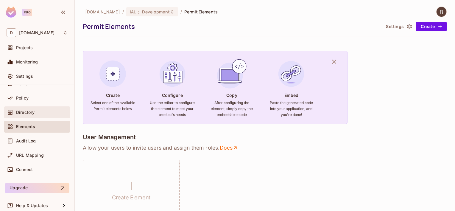
click at [25, 113] on span "Directory" at bounding box center [25, 112] width 18 height 5
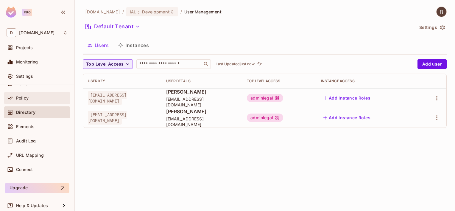
click at [26, 100] on div "Policy" at bounding box center [37, 97] width 61 height 7
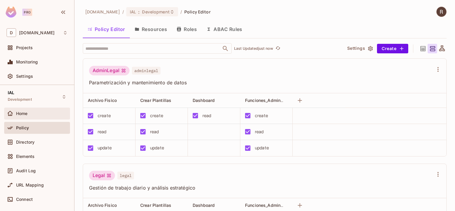
click at [21, 112] on span "Home" at bounding box center [22, 113] width 12 height 5
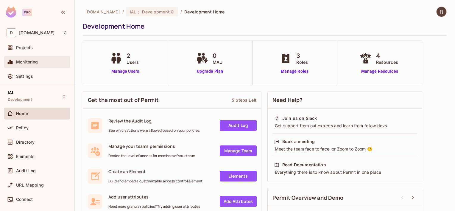
click at [27, 62] on span "Monitoring" at bounding box center [27, 62] width 22 height 5
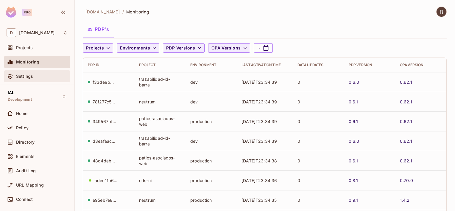
click at [28, 74] on span "Settings" at bounding box center [24, 76] width 17 height 5
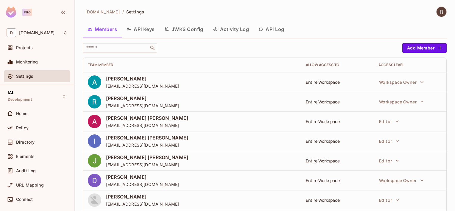
click at [28, 13] on div "Pro" at bounding box center [27, 12] width 10 height 7
click at [11, 11] on img at bounding box center [11, 12] width 11 height 11
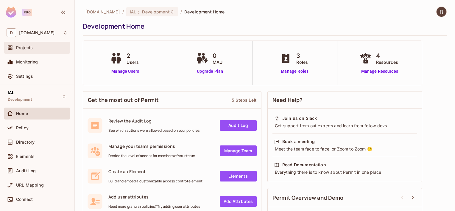
click at [22, 46] on span "Projects" at bounding box center [24, 47] width 17 height 5
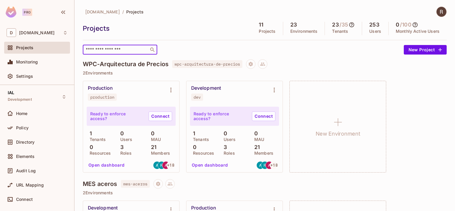
click at [114, 49] on input "text" at bounding box center [116, 50] width 63 height 6
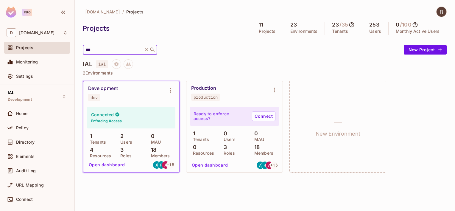
type input "***"
click at [115, 67] on button "Project settings" at bounding box center [117, 64] width 10 height 10
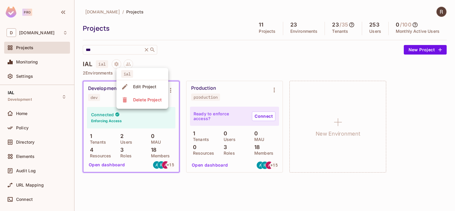
click at [139, 86] on div "Edit Project" at bounding box center [145, 87] width 24 height 6
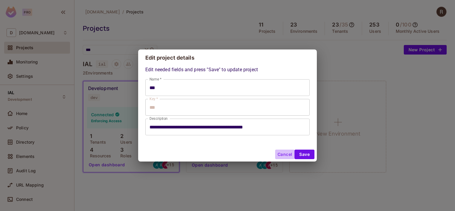
click at [277, 157] on button "Cancel" at bounding box center [284, 154] width 19 height 10
type input "***"
type input "**********"
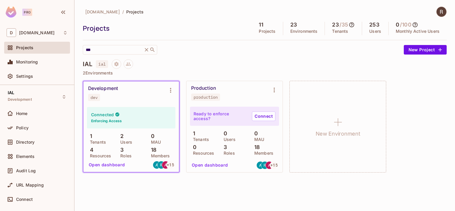
click at [150, 99] on div "Development dev" at bounding box center [126, 92] width 77 height 15
click at [232, 92] on div "Production production" at bounding box center [229, 92] width 77 height 15
click at [173, 93] on icon "Environment settings" at bounding box center [170, 90] width 7 height 7
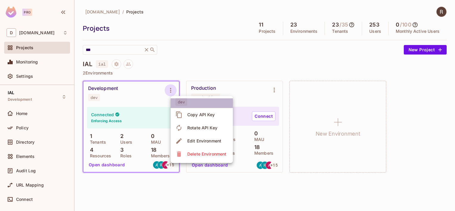
click at [180, 101] on span "dev" at bounding box center [181, 102] width 12 height 8
drag, startPoint x: 180, startPoint y: 101, endPoint x: 139, endPoint y: 90, distance: 42.9
click at [139, 90] on div at bounding box center [227, 105] width 455 height 211
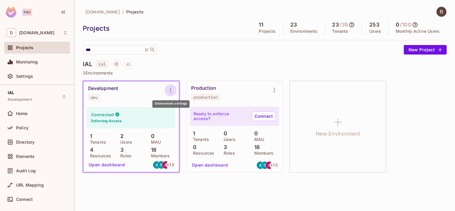
click at [170, 93] on icon "Environment settings" at bounding box center [170, 90] width 7 height 7
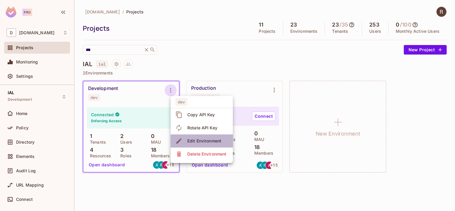
click at [196, 142] on div "Edit Environment" at bounding box center [204, 141] width 34 height 6
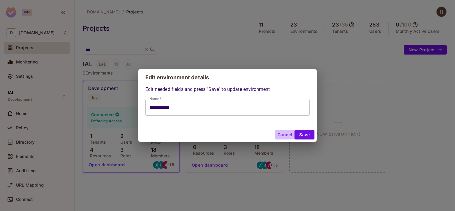
click at [278, 133] on button "Cancel" at bounding box center [284, 135] width 19 height 10
type input "**********"
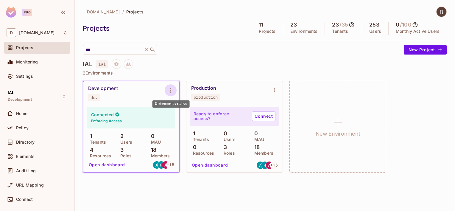
click at [169, 91] on icon "Environment settings" at bounding box center [170, 90] width 7 height 7
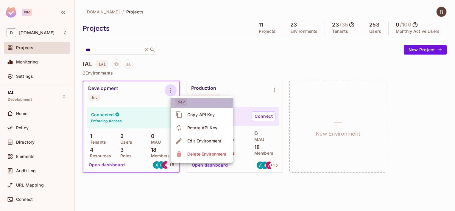
click at [180, 101] on span "dev" at bounding box center [181, 102] width 12 height 8
drag, startPoint x: 236, startPoint y: 89, endPoint x: 267, endPoint y: 86, distance: 31.7
click at [236, 89] on div at bounding box center [227, 105] width 455 height 211
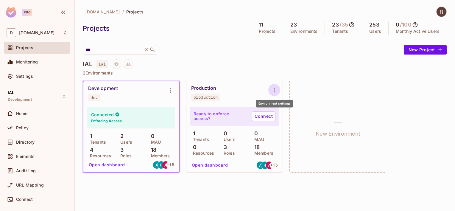
click at [274, 90] on icon "Environment settings" at bounding box center [274, 90] width 1 height 5
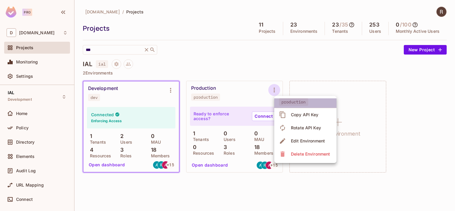
click at [289, 101] on span "production" at bounding box center [293, 102] width 29 height 8
click at [171, 91] on div at bounding box center [227, 105] width 455 height 211
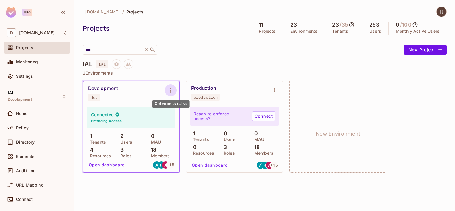
click at [171, 90] on icon "Environment settings" at bounding box center [170, 90] width 7 height 7
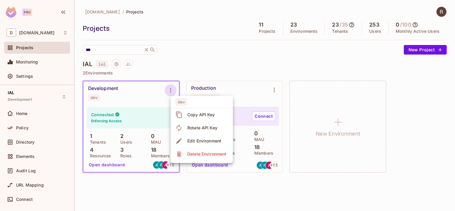
click at [185, 112] on div "Copy API Key" at bounding box center [195, 115] width 41 height 10
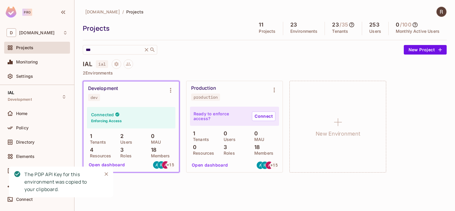
click at [107, 175] on icon "Close" at bounding box center [107, 174] width 4 height 4
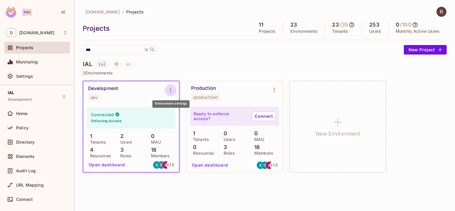
click at [172, 87] on icon "Environment settings" at bounding box center [170, 90] width 7 height 7
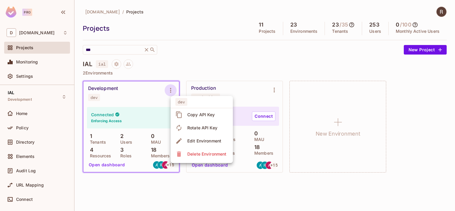
click at [189, 113] on div "Copy API Key" at bounding box center [201, 115] width 28 height 6
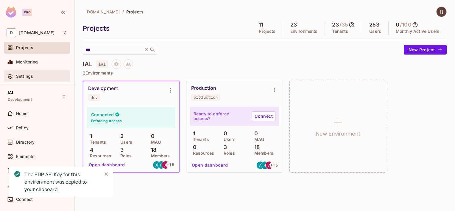
click at [24, 78] on span "Settings" at bounding box center [24, 76] width 17 height 5
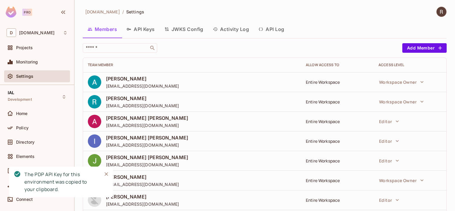
click at [150, 30] on button "API Keys" at bounding box center [141, 29] width 38 height 15
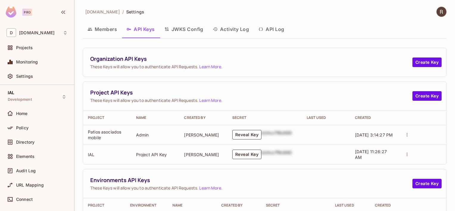
click at [249, 156] on button "Reveal Key" at bounding box center [246, 154] width 29 height 10
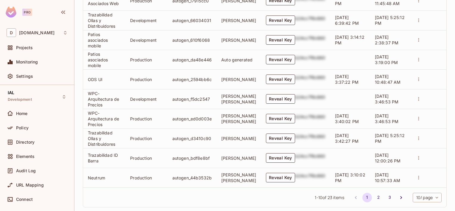
scroll to position [230, 0]
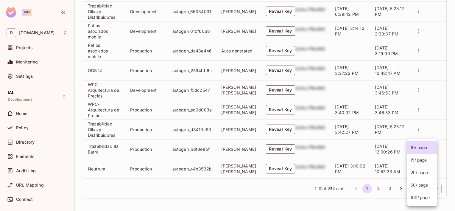
click at [423, 187] on body "Pro D deacero.com Projects Monitoring Settings IAL Development Home Policy Dire…" at bounding box center [227, 105] width 455 height 211
click at [416, 198] on li "100 / page" at bounding box center [422, 197] width 30 height 13
type input "***"
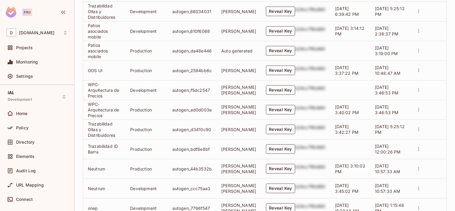
scroll to position [495, 0]
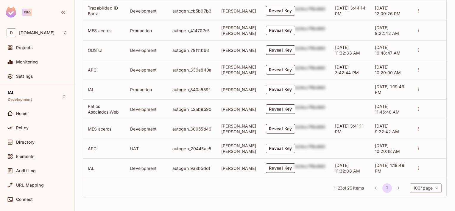
click at [277, 168] on button "Reveal Key" at bounding box center [280, 168] width 29 height 10
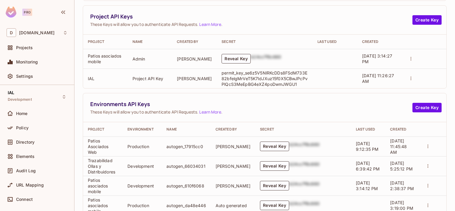
scroll to position [0, 0]
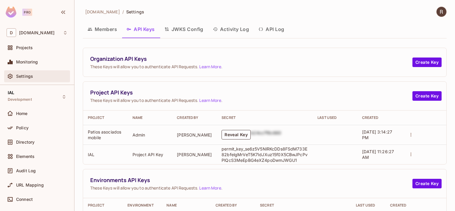
click at [21, 79] on div "Settings" at bounding box center [37, 76] width 61 height 7
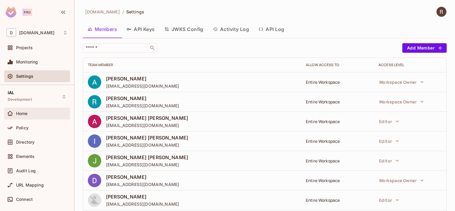
click at [24, 116] on div "Home" at bounding box center [37, 113] width 61 height 7
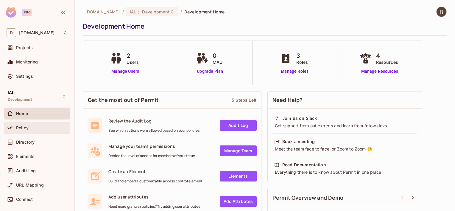
click at [25, 130] on div "Policy" at bounding box center [37, 127] width 61 height 7
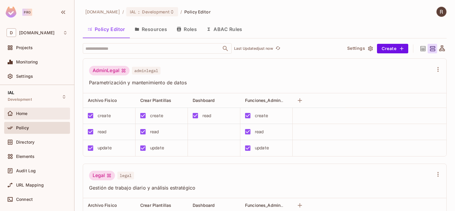
click at [18, 112] on span "Home" at bounding box center [22, 113] width 12 height 5
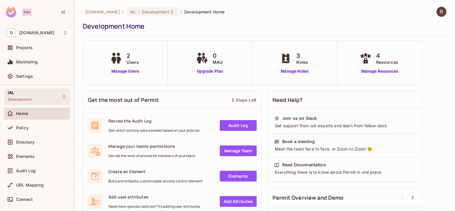
click at [19, 96] on div "IAL Development" at bounding box center [20, 96] width 24 height 13
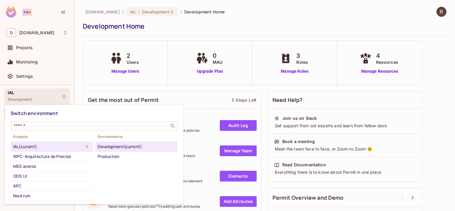
click at [14, 91] on div at bounding box center [227, 105] width 455 height 211
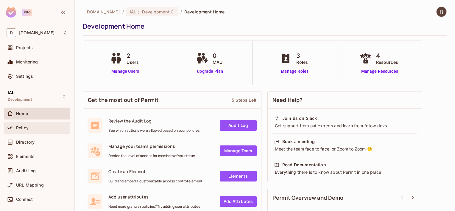
click at [24, 127] on span "Policy" at bounding box center [22, 127] width 13 height 5
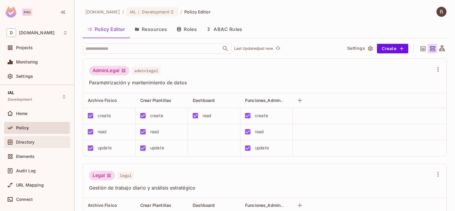
click at [32, 145] on div "Directory" at bounding box center [37, 142] width 66 height 12
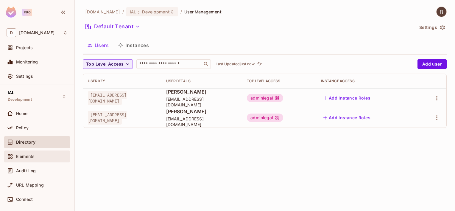
click at [32, 154] on span "Elements" at bounding box center [25, 156] width 18 height 5
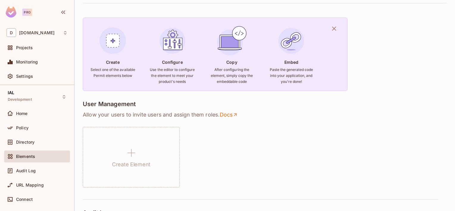
scroll to position [20, 0]
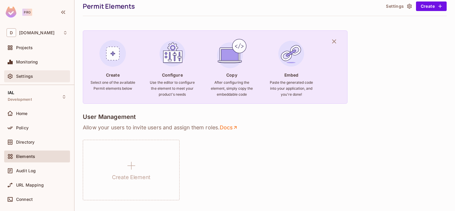
click at [36, 79] on div "Settings" at bounding box center [37, 76] width 61 height 7
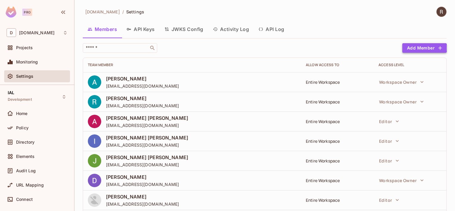
click at [408, 48] on button "Add Member" at bounding box center [424, 48] width 44 height 10
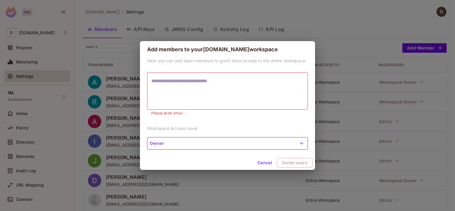
click at [177, 87] on textarea at bounding box center [227, 90] width 152 height 27
paste textarea "**********"
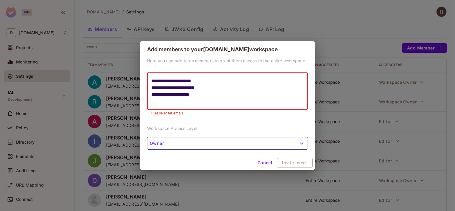
click at [217, 81] on textarea "**********" at bounding box center [227, 90] width 152 height 27
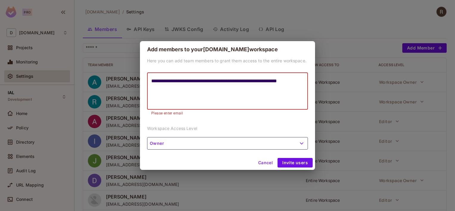
type textarea "**********"
click at [207, 144] on button "Owner" at bounding box center [227, 143] width 161 height 13
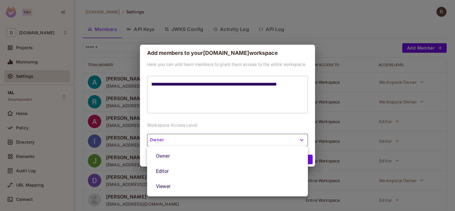
click at [163, 171] on li "Editor" at bounding box center [227, 170] width 161 height 15
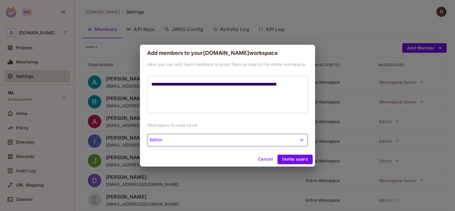
click at [183, 140] on button "Editor" at bounding box center [227, 140] width 161 height 13
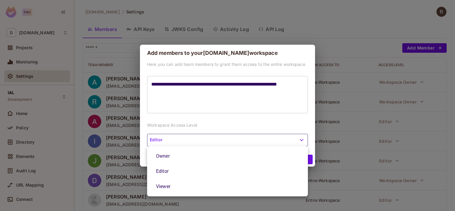
click at [160, 183] on li "Viewer" at bounding box center [227, 186] width 161 height 15
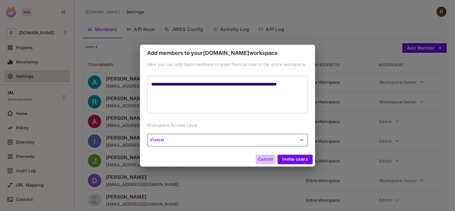
click at [263, 158] on button "Cancel" at bounding box center [265, 160] width 19 height 10
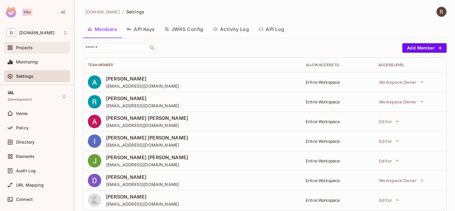
click at [27, 50] on div "Projects" at bounding box center [37, 47] width 61 height 7
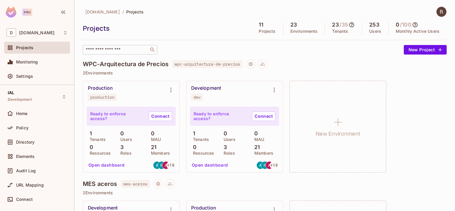
click at [140, 50] on input "text" at bounding box center [116, 50] width 63 height 6
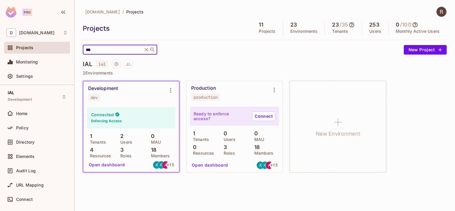
type input "***"
click at [144, 100] on div "Development dev" at bounding box center [126, 92] width 77 height 15
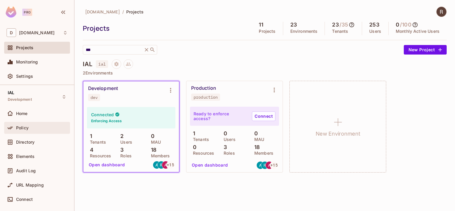
click at [40, 128] on div "Policy" at bounding box center [42, 127] width 52 height 5
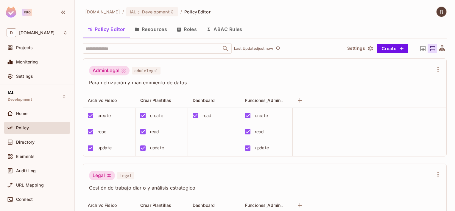
click at [231, 32] on button "ABAC Rules" at bounding box center [225, 29] width 46 height 15
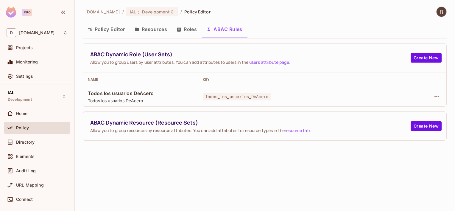
click at [190, 30] on button "Roles" at bounding box center [187, 29] width 30 height 15
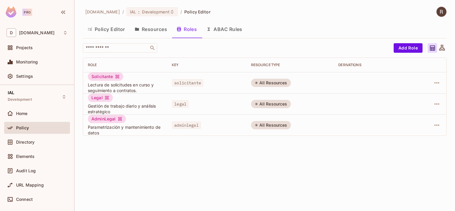
click at [158, 30] on button "Resources" at bounding box center [151, 29] width 42 height 15
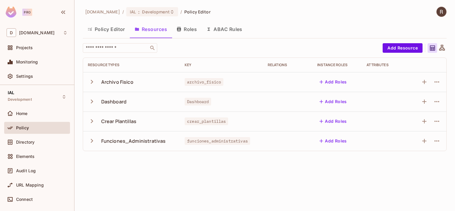
click at [116, 29] on button "Policy Editor" at bounding box center [106, 29] width 47 height 15
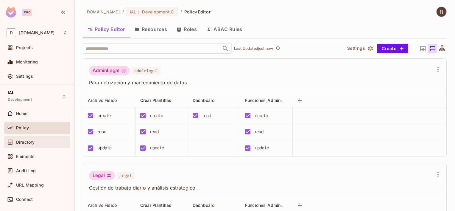
click at [23, 143] on span "Directory" at bounding box center [25, 142] width 18 height 5
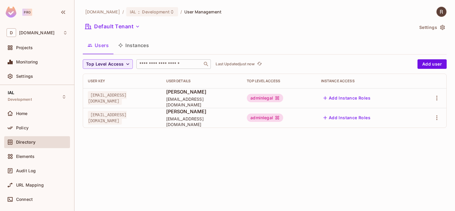
click at [143, 62] on input "text" at bounding box center [169, 64] width 63 height 6
click at [17, 94] on div "IAL Development" at bounding box center [20, 96] width 24 height 13
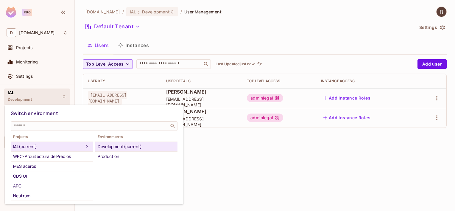
click at [17, 94] on div at bounding box center [227, 105] width 455 height 211
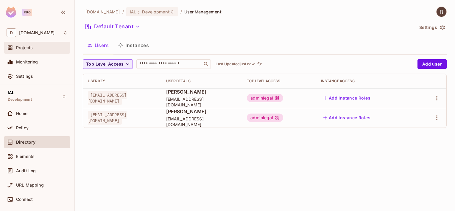
click at [21, 45] on span "Projects" at bounding box center [24, 47] width 17 height 5
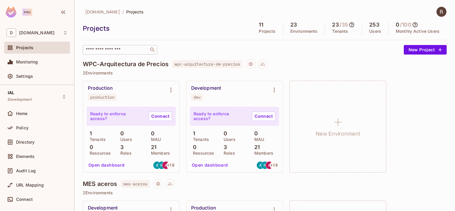
click at [98, 51] on input "text" at bounding box center [116, 50] width 63 height 6
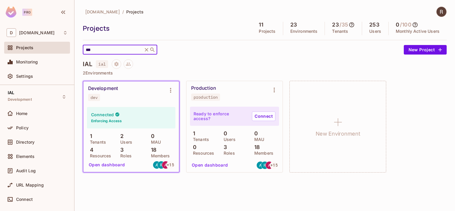
type input "***"
click at [148, 102] on div "Development dev" at bounding box center [131, 93] width 96 height 24
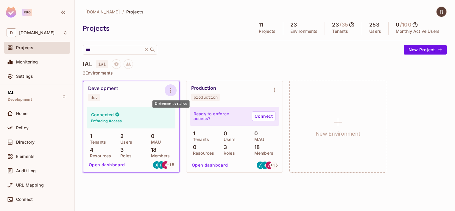
click at [169, 90] on icon "Environment settings" at bounding box center [170, 90] width 7 height 7
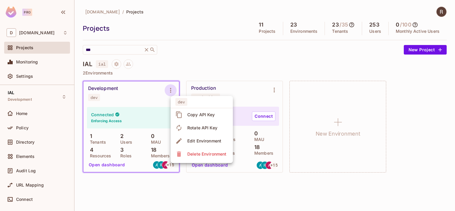
click at [135, 182] on div at bounding box center [227, 105] width 455 height 211
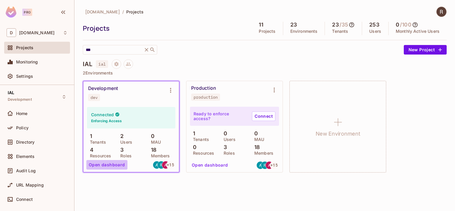
click at [117, 165] on button "Open dashboard" at bounding box center [106, 165] width 41 height 10
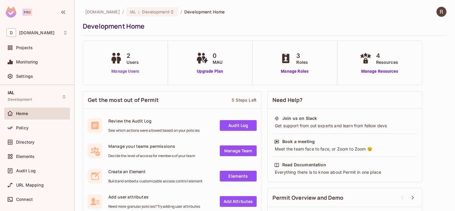
click at [127, 70] on link "Manage Users" at bounding box center [125, 71] width 33 height 6
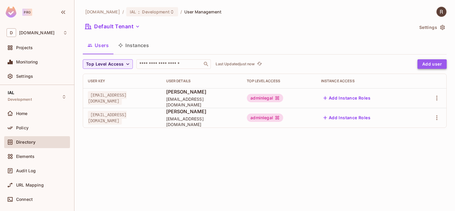
click at [429, 65] on button "Add user" at bounding box center [431, 64] width 29 height 10
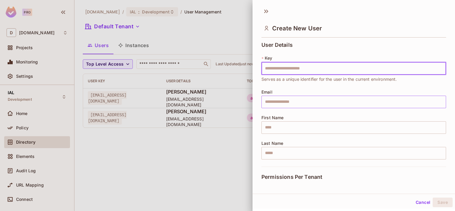
click at [302, 101] on input "text" at bounding box center [353, 102] width 185 height 13
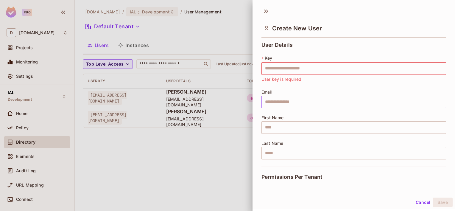
click at [273, 101] on input "text" at bounding box center [353, 102] width 185 height 13
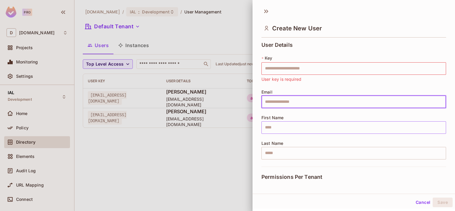
paste input "**********"
type input "**********"
click at [274, 128] on input "text" at bounding box center [353, 127] width 185 height 13
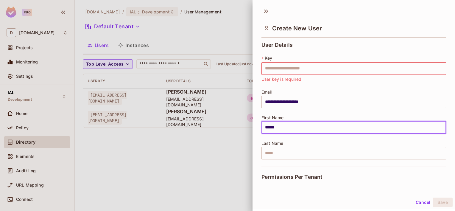
type input "******"
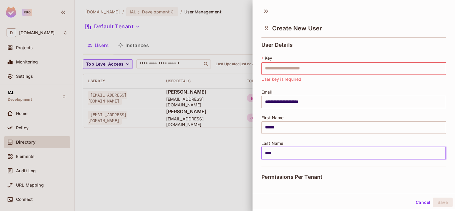
type input "****"
click at [421, 204] on button "Cancel" at bounding box center [422, 202] width 19 height 10
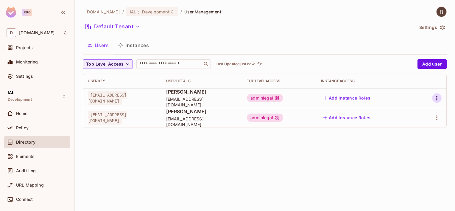
click at [437, 100] on icon "button" at bounding box center [436, 97] width 7 height 7
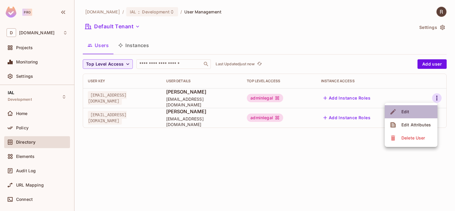
click at [416, 111] on li "Edit" at bounding box center [411, 111] width 53 height 13
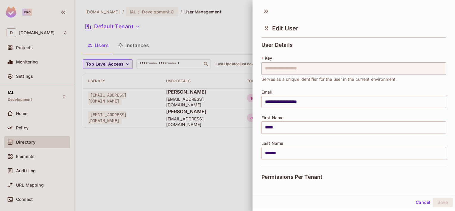
click at [185, 157] on div at bounding box center [227, 105] width 455 height 211
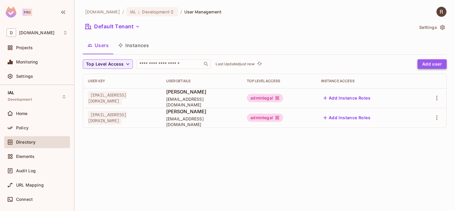
click at [435, 65] on button "Add user" at bounding box center [431, 64] width 29 height 10
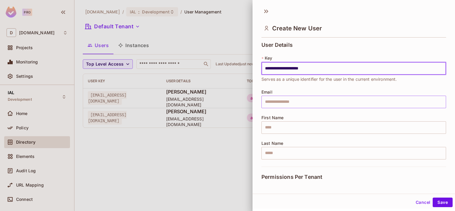
type input "**********"
click at [275, 99] on input "text" at bounding box center [353, 102] width 185 height 13
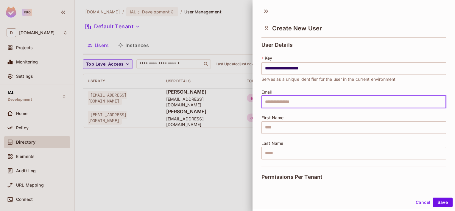
paste input "**********"
type input "**********"
click at [288, 125] on input "text" at bounding box center [353, 127] width 185 height 13
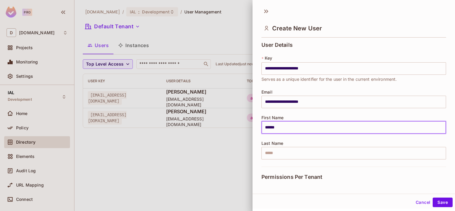
type input "******"
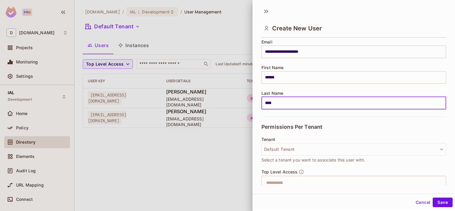
scroll to position [60, 0]
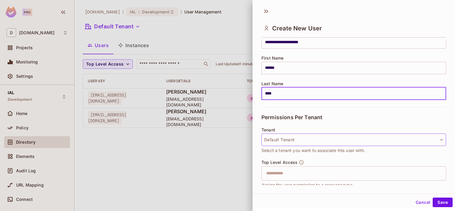
type input "****"
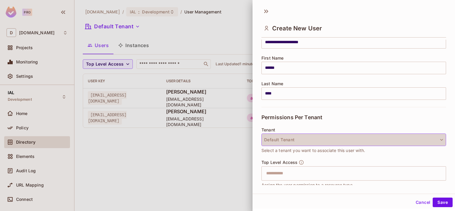
click at [439, 141] on icon "button" at bounding box center [442, 140] width 6 height 6
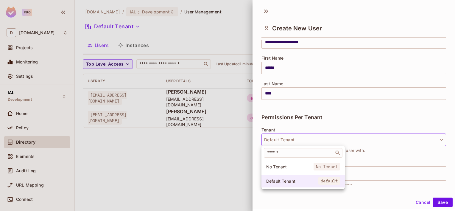
click at [280, 180] on span "Default Tenant" at bounding box center [292, 181] width 52 height 6
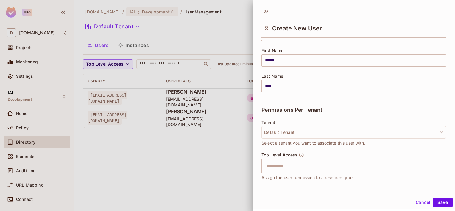
scroll to position [89, 0]
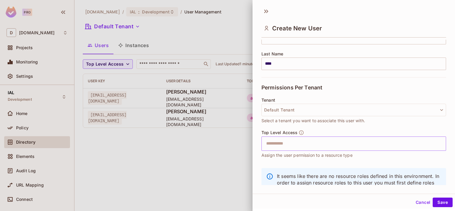
click at [309, 147] on input "text" at bounding box center [349, 144] width 172 height 12
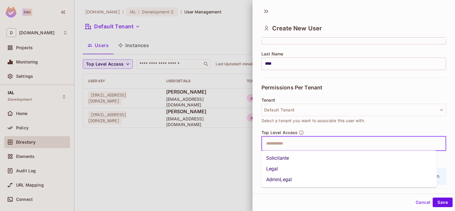
click at [284, 179] on li "AdminLegal" at bounding box center [349, 179] width 176 height 11
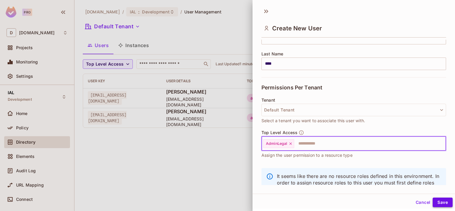
click at [439, 202] on button "Save" at bounding box center [443, 202] width 20 height 10
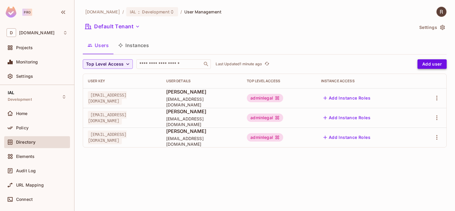
click at [430, 64] on button "Add user" at bounding box center [431, 64] width 29 height 10
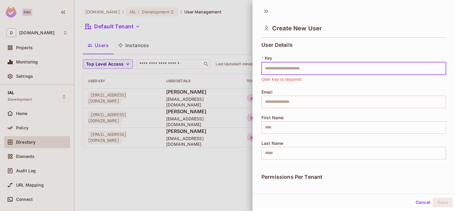
click at [277, 70] on input "text" at bounding box center [353, 68] width 185 height 13
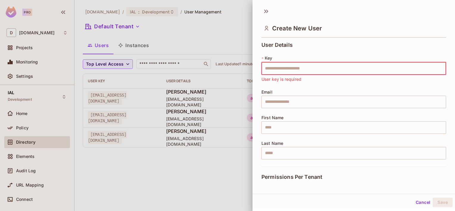
paste input "**********"
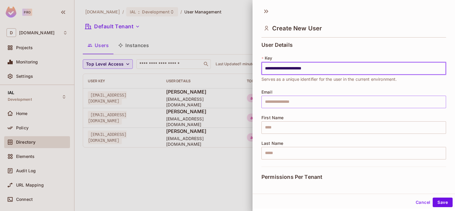
type input "**********"
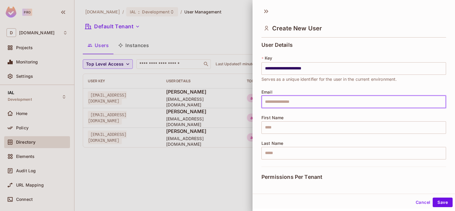
click at [272, 105] on input "text" at bounding box center [353, 102] width 185 height 13
paste input "**********"
type input "**********"
click at [274, 127] on input "text" at bounding box center [353, 127] width 185 height 13
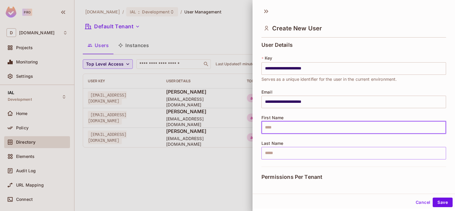
click at [290, 154] on input "text" at bounding box center [353, 153] width 185 height 13
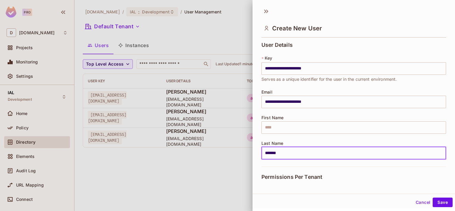
type input "*******"
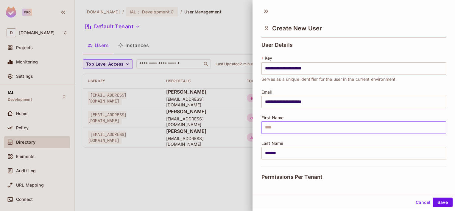
click at [288, 133] on input "text" at bounding box center [353, 127] width 185 height 13
click at [296, 127] on input "**" at bounding box center [353, 127] width 185 height 13
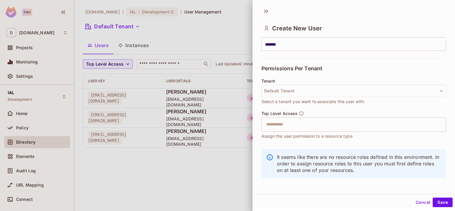
scroll to position [111, 0]
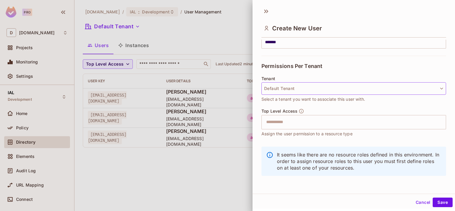
click at [439, 87] on icon "button" at bounding box center [442, 88] width 6 height 6
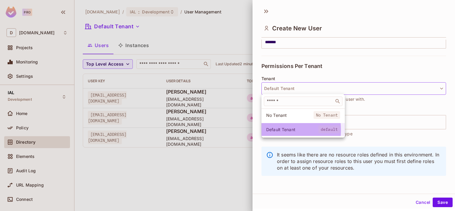
click at [274, 130] on span "Default Tenant" at bounding box center [292, 130] width 52 height 6
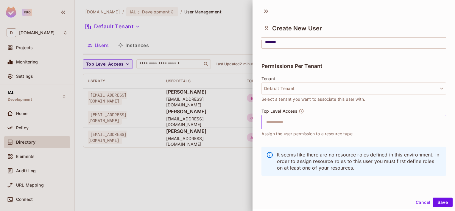
click at [411, 124] on input "text" at bounding box center [349, 122] width 172 height 12
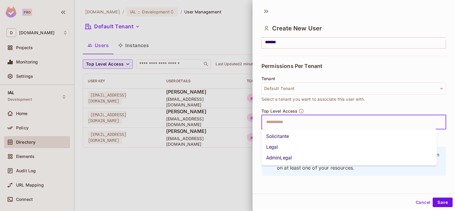
click at [283, 158] on li "AdminLegal" at bounding box center [349, 157] width 176 height 11
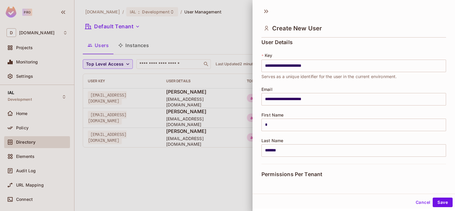
scroll to position [0, 0]
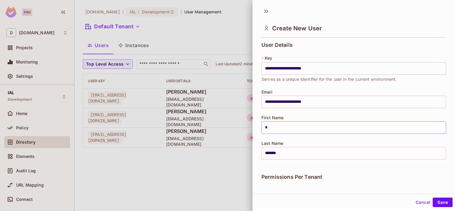
click at [284, 129] on input "*" at bounding box center [353, 127] width 185 height 13
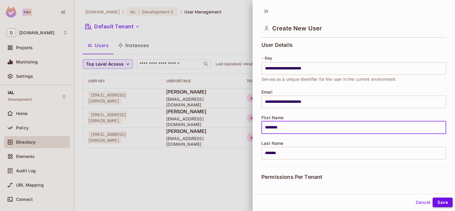
type input "********"
click at [439, 202] on button "Save" at bounding box center [443, 202] width 20 height 10
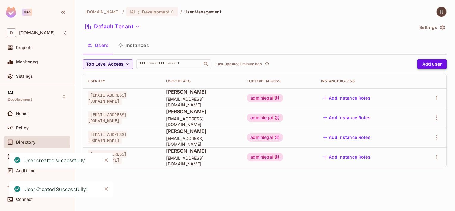
click at [430, 64] on button "Add user" at bounding box center [431, 64] width 29 height 10
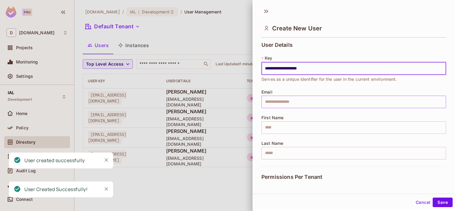
type input "**********"
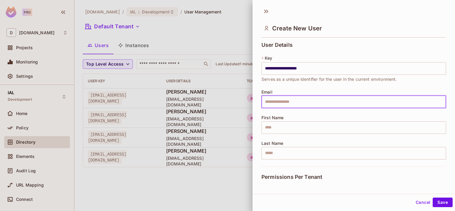
click at [284, 101] on input "text" at bounding box center [353, 102] width 185 height 13
paste input "**********"
type input "**********"
click at [285, 131] on input "text" at bounding box center [353, 127] width 185 height 13
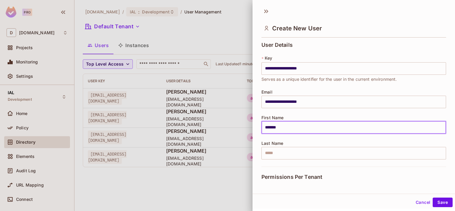
type input "*******"
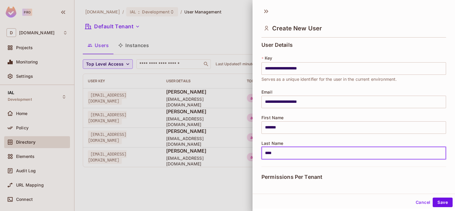
type input "****"
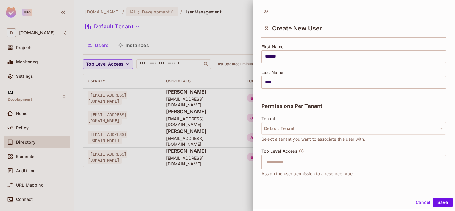
scroll to position [111, 0]
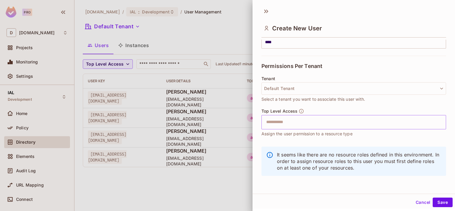
click at [431, 122] on div "​" at bounding box center [353, 122] width 185 height 14
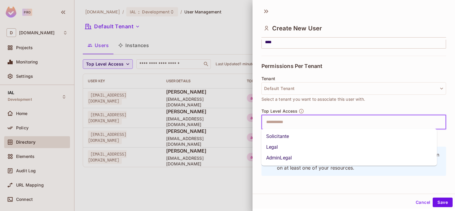
click at [284, 159] on li "AdminLegal" at bounding box center [349, 157] width 176 height 11
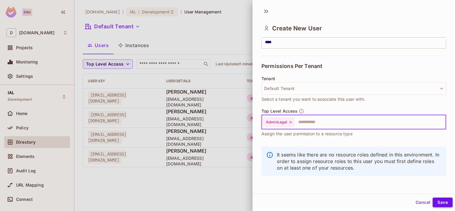
click at [438, 202] on button "Save" at bounding box center [443, 202] width 20 height 10
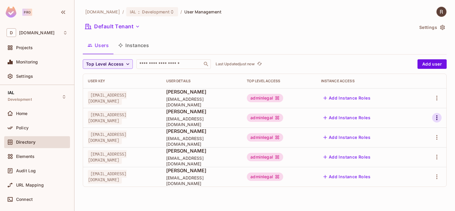
click at [436, 118] on icon "button" at bounding box center [436, 117] width 7 height 7
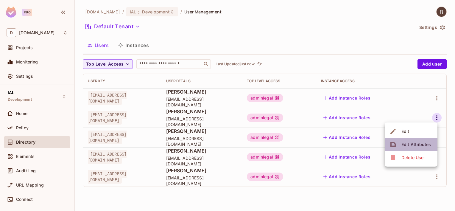
click at [421, 144] on div "Edit Attributes" at bounding box center [415, 144] width 29 height 6
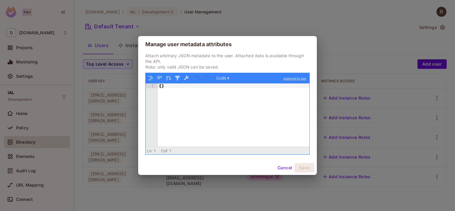
click at [284, 168] on button "Cancel" at bounding box center [284, 168] width 19 height 10
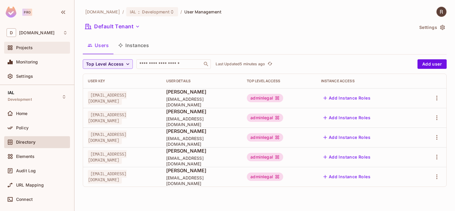
click at [31, 49] on span "Projects" at bounding box center [24, 47] width 17 height 5
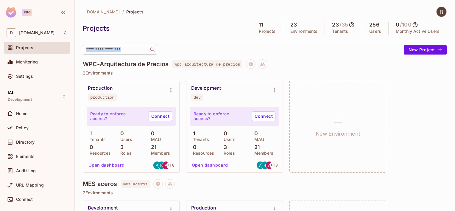
click at [135, 52] on div "​" at bounding box center [120, 50] width 74 height 10
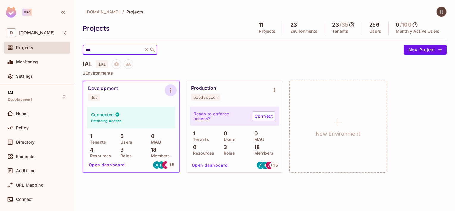
type input "***"
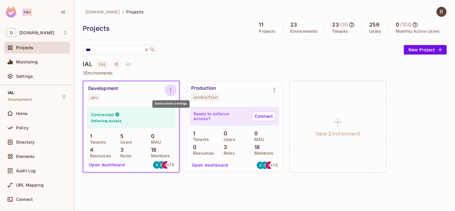
click at [169, 91] on icon "Environment settings" at bounding box center [170, 90] width 7 height 7
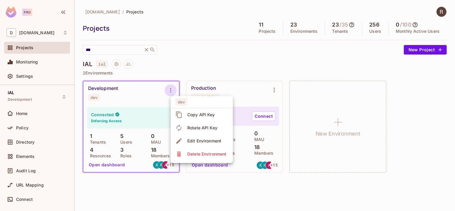
click at [26, 79] on div at bounding box center [227, 105] width 455 height 211
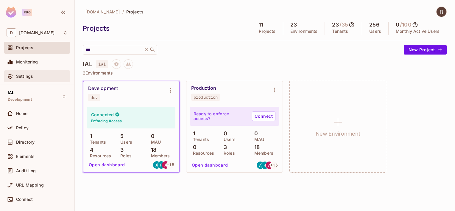
click at [26, 77] on span "Settings" at bounding box center [24, 76] width 17 height 5
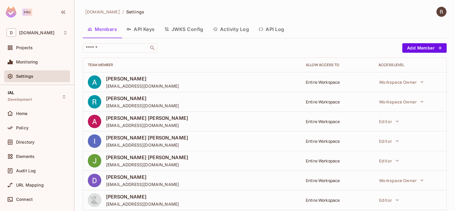
click at [148, 30] on button "API Keys" at bounding box center [141, 29] width 38 height 15
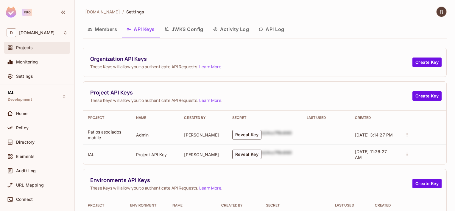
click at [23, 51] on div "Projects" at bounding box center [37, 47] width 61 height 7
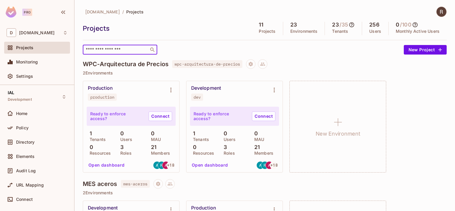
click at [113, 51] on input "text" at bounding box center [116, 50] width 63 height 6
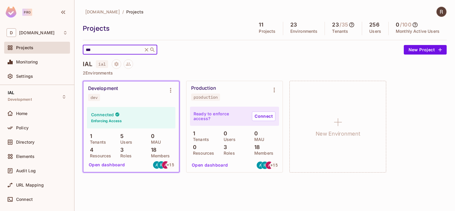
type input "***"
click at [121, 104] on div "Development dev" at bounding box center [131, 93] width 96 height 24
click at [96, 98] on div "dev" at bounding box center [94, 97] width 7 height 5
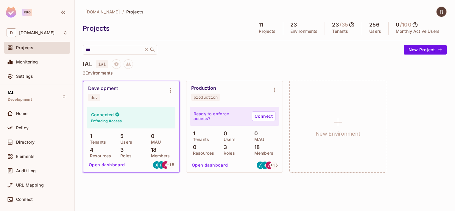
click at [113, 88] on div "Development" at bounding box center [103, 88] width 30 height 6
drag, startPoint x: 113, startPoint y: 88, endPoint x: 102, endPoint y: 91, distance: 11.1
click at [102, 91] on div "Development dev" at bounding box center [126, 92] width 77 height 15
click at [173, 92] on icon "Environment settings" at bounding box center [170, 90] width 7 height 7
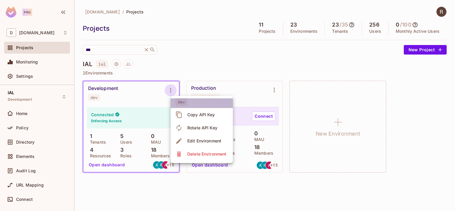
click at [180, 102] on span "dev" at bounding box center [181, 102] width 12 height 8
drag, startPoint x: 180, startPoint y: 102, endPoint x: 135, endPoint y: 97, distance: 45.6
click at [135, 97] on div at bounding box center [227, 105] width 455 height 211
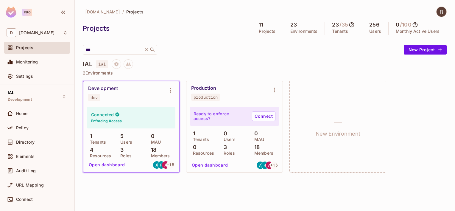
click at [132, 98] on div "Development dev" at bounding box center [126, 92] width 77 height 15
click at [107, 164] on button "Open dashboard" at bounding box center [106, 165] width 41 height 10
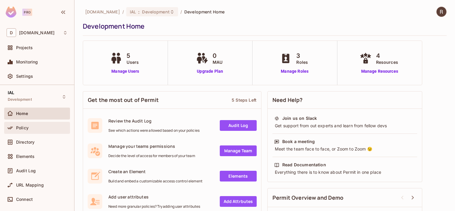
click at [21, 127] on span "Policy" at bounding box center [22, 127] width 13 height 5
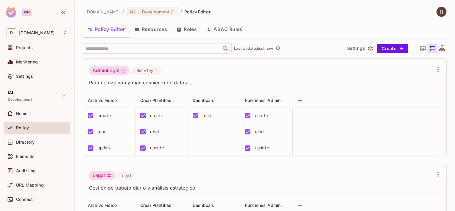
click at [156, 31] on button "Resources" at bounding box center [151, 29] width 42 height 15
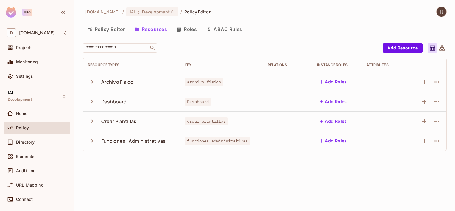
click at [188, 29] on button "Roles" at bounding box center [187, 29] width 30 height 15
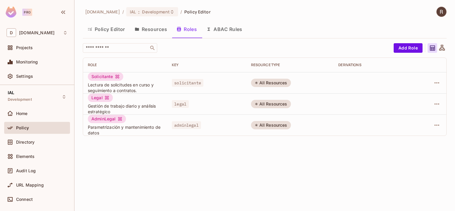
click at [231, 32] on button "ABAC Rules" at bounding box center [225, 29] width 46 height 15
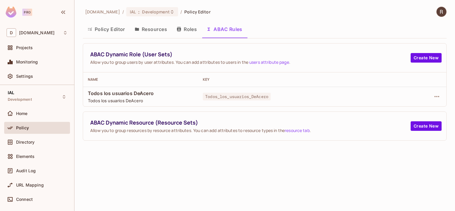
click at [107, 30] on button "Policy Editor" at bounding box center [106, 29] width 47 height 15
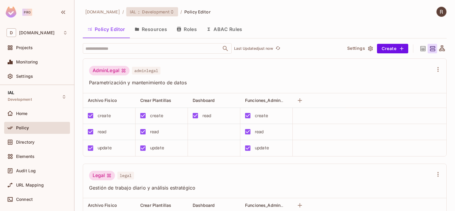
click at [142, 11] on span "Development" at bounding box center [155, 12] width 27 height 6
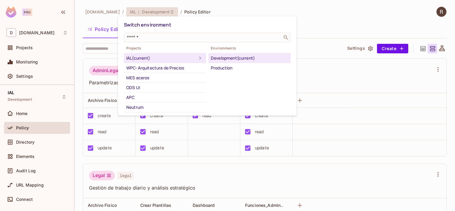
click at [243, 57] on div "Development (current)" at bounding box center [249, 57] width 77 height 7
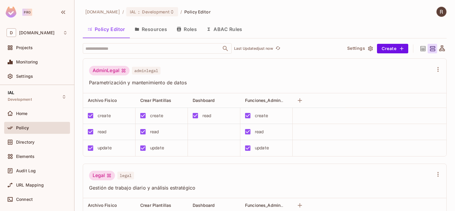
click at [368, 48] on icon "button" at bounding box center [370, 48] width 5 height 5
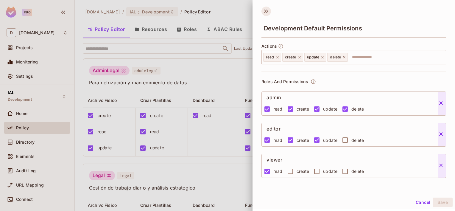
click at [269, 11] on icon at bounding box center [266, 12] width 10 height 10
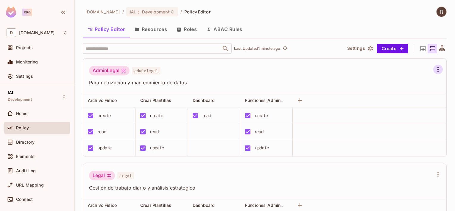
click at [434, 68] on icon "button" at bounding box center [437, 69] width 7 height 7
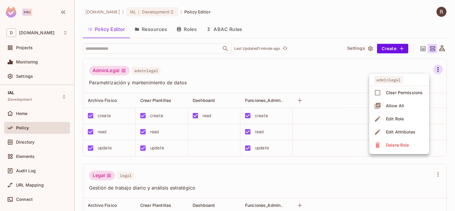
click at [297, 78] on div at bounding box center [227, 105] width 455 height 211
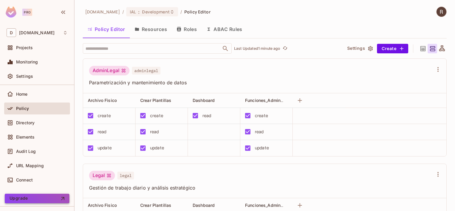
scroll to position [30, 0]
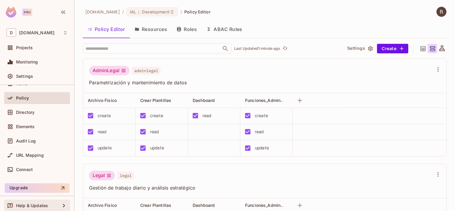
click at [41, 206] on span "Help & Updates" at bounding box center [32, 205] width 32 height 5
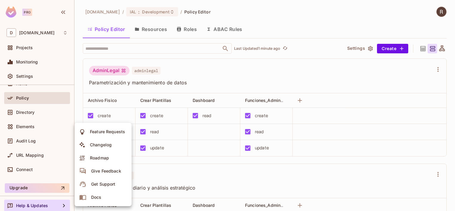
drag, startPoint x: 101, startPoint y: 199, endPoint x: 92, endPoint y: 200, distance: 9.3
click at [92, 200] on span "Docs" at bounding box center [96, 197] width 14 height 10
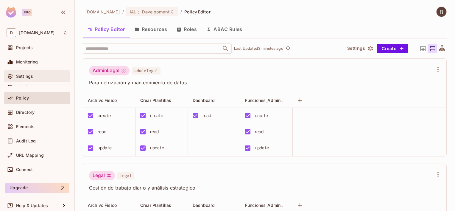
click at [27, 76] on span "Settings" at bounding box center [24, 76] width 17 height 5
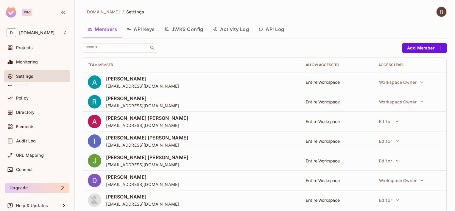
click at [145, 29] on button "API Keys" at bounding box center [141, 29] width 38 height 15
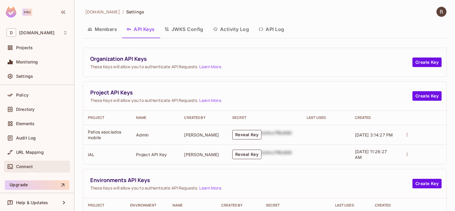
scroll to position [33, 0]
click at [30, 166] on span "Connect" at bounding box center [24, 165] width 17 height 5
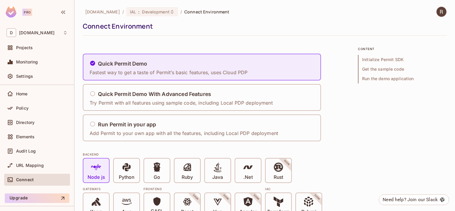
scroll to position [33, 0]
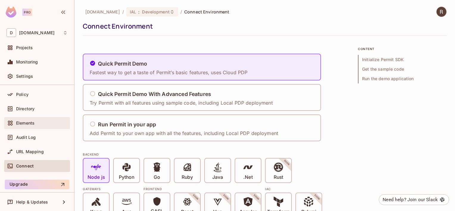
click at [21, 122] on span "Elements" at bounding box center [25, 123] width 18 height 5
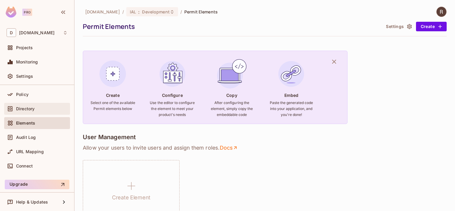
click at [27, 107] on span "Directory" at bounding box center [25, 108] width 18 height 5
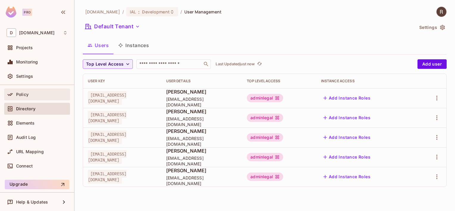
click at [24, 94] on span "Policy" at bounding box center [22, 94] width 13 height 5
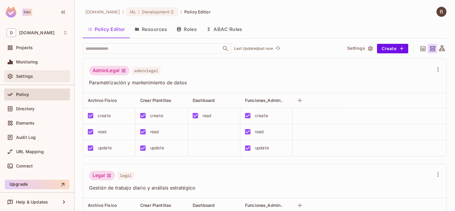
click at [18, 74] on span "Settings" at bounding box center [24, 76] width 17 height 5
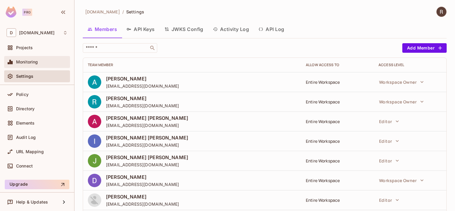
click at [23, 60] on span "Monitoring" at bounding box center [27, 62] width 22 height 5
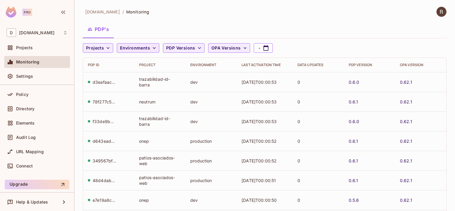
click at [151, 49] on icon "button" at bounding box center [154, 48] width 6 height 6
click at [150, 49] on div at bounding box center [227, 105] width 455 height 211
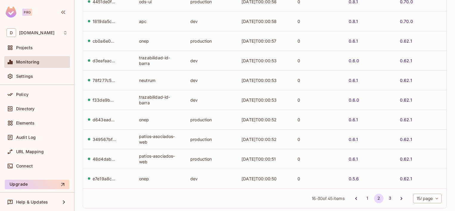
scroll to position [183, 0]
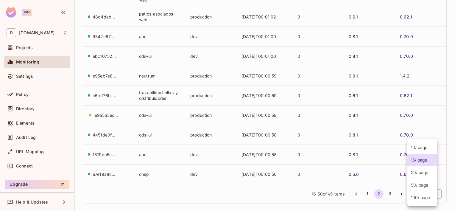
click at [428, 196] on body "Pro D deacero.com Projects Monitoring Settings IAL Development Home Policy Dire…" at bounding box center [227, 105] width 455 height 211
click at [420, 198] on li "100 / page" at bounding box center [422, 197] width 30 height 13
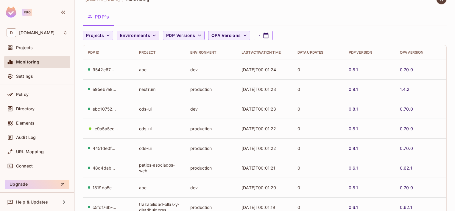
scroll to position [7, 0]
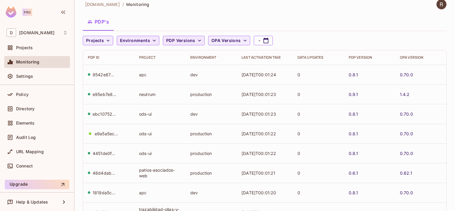
click at [197, 39] on icon "button" at bounding box center [200, 41] width 6 height 6
click at [197, 39] on div at bounding box center [227, 105] width 455 height 211
click at [242, 40] on icon "button" at bounding box center [245, 41] width 6 height 6
click at [240, 40] on div at bounding box center [227, 105] width 455 height 211
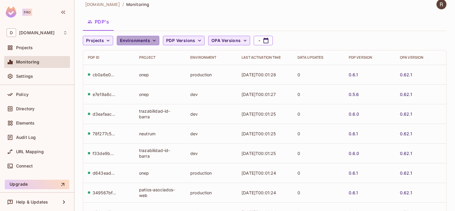
click at [151, 40] on icon "button" at bounding box center [154, 41] width 6 height 6
click at [150, 40] on div at bounding box center [227, 105] width 455 height 211
click at [102, 38] on span "Projects" at bounding box center [95, 40] width 18 height 7
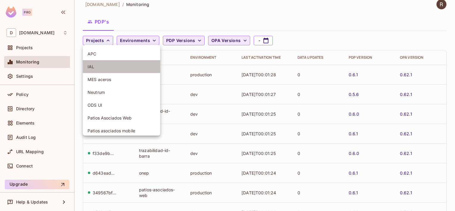
click at [96, 69] on span "IAL" at bounding box center [122, 67] width 68 height 6
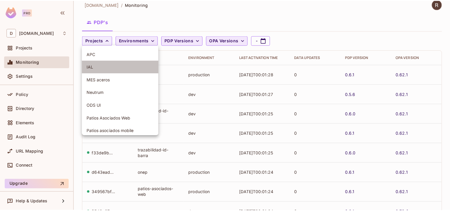
scroll to position [0, 0]
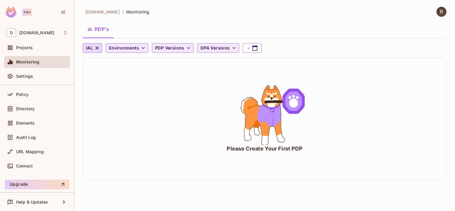
click at [101, 29] on button "PDP's" at bounding box center [98, 29] width 31 height 15
click at [135, 49] on span "Environments" at bounding box center [124, 47] width 30 height 7
click at [127, 61] on span "Development" at bounding box center [123, 62] width 26 height 6
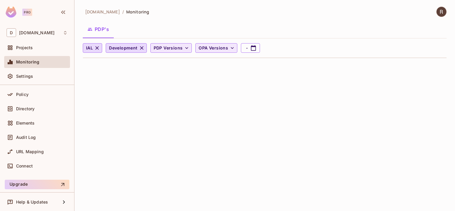
click at [180, 48] on span "PDP Versions" at bounding box center [168, 47] width 29 height 7
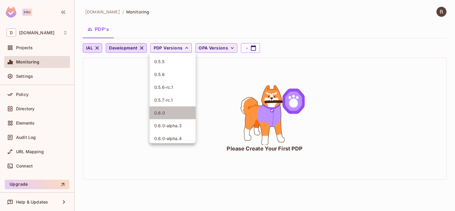
click at [162, 112] on span "0.6.0" at bounding box center [172, 113] width 37 height 6
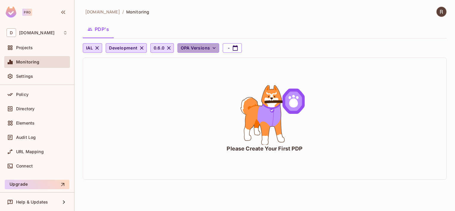
click at [197, 50] on span "OPA Versions" at bounding box center [195, 47] width 29 height 7
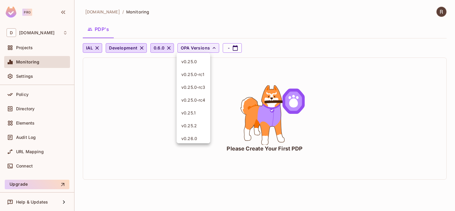
click at [349, 50] on div at bounding box center [227, 105] width 455 height 211
click at [100, 30] on button "PDP's" at bounding box center [98, 29] width 31 height 15
click at [26, 60] on span "Monitoring" at bounding box center [28, 62] width 24 height 5
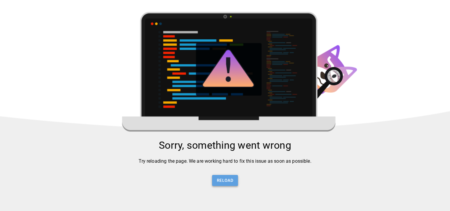
click at [230, 185] on button "Reload" at bounding box center [225, 180] width 26 height 11
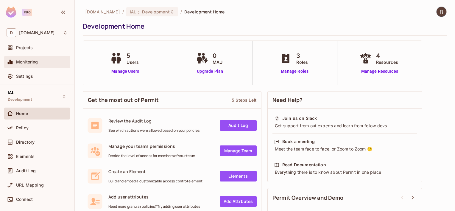
click at [29, 64] on span "Monitoring" at bounding box center [27, 62] width 22 height 5
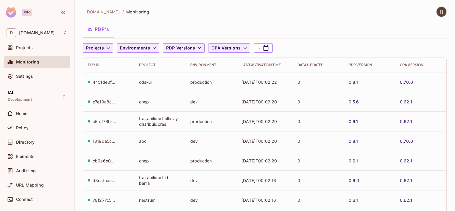
click at [110, 46] on icon "button" at bounding box center [108, 48] width 6 height 6
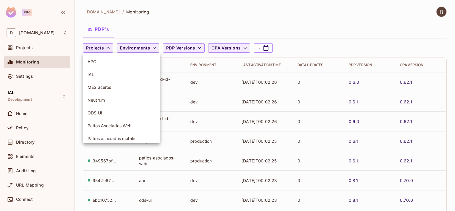
click at [91, 77] on li "IAL" at bounding box center [121, 74] width 77 height 13
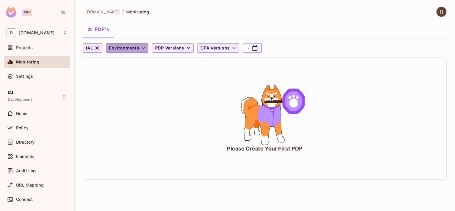
click at [138, 48] on span "Environments" at bounding box center [124, 47] width 30 height 7
click at [125, 63] on span "Development" at bounding box center [123, 62] width 26 height 6
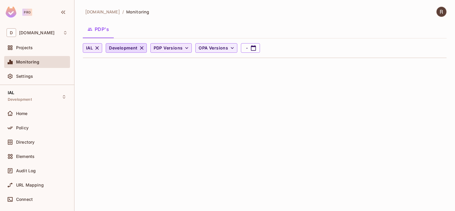
click at [175, 49] on span "PDP Versions" at bounding box center [168, 47] width 29 height 7
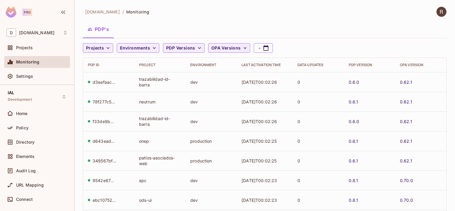
click at [21, 61] on span "Monitoring" at bounding box center [28, 62] width 24 height 5
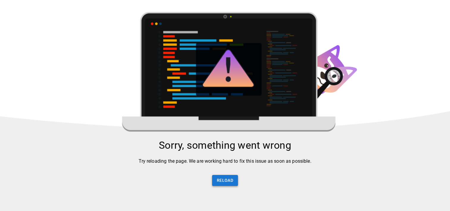
click at [228, 184] on button "Reload" at bounding box center [225, 180] width 26 height 11
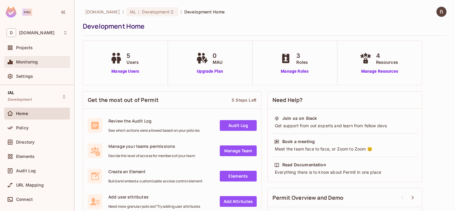
click at [20, 61] on span "Monitoring" at bounding box center [27, 62] width 22 height 5
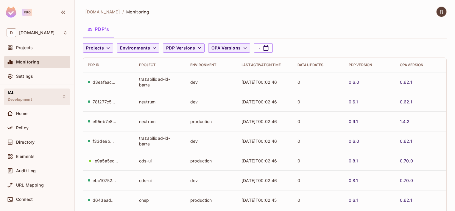
click at [34, 101] on div "IAL Development" at bounding box center [37, 96] width 66 height 16
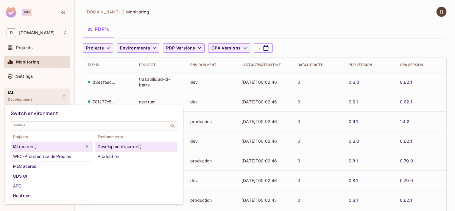
drag, startPoint x: 204, startPoint y: 16, endPoint x: 193, endPoint y: 19, distance: 10.8
click at [203, 16] on div at bounding box center [227, 105] width 455 height 211
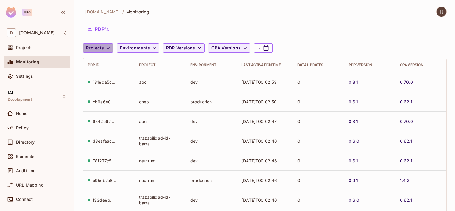
click at [104, 49] on button "Projects" at bounding box center [98, 48] width 30 height 10
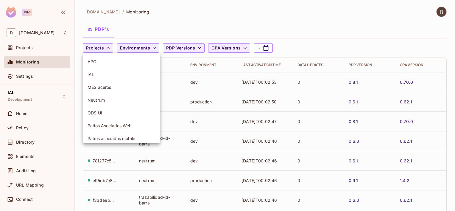
click at [94, 114] on span "ODS UI" at bounding box center [122, 113] width 68 height 6
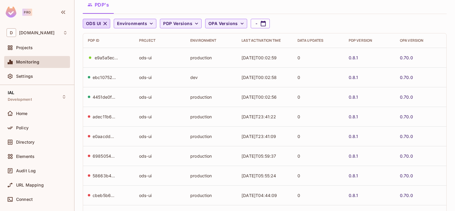
scroll to position [24, 0]
drag, startPoint x: 344, startPoint y: 57, endPoint x: 369, endPoint y: 57, distance: 24.7
click at [369, 57] on td "0.8.1" at bounding box center [369, 58] width 51 height 20
click at [98, 25] on span "ODS UI" at bounding box center [93, 24] width 15 height 7
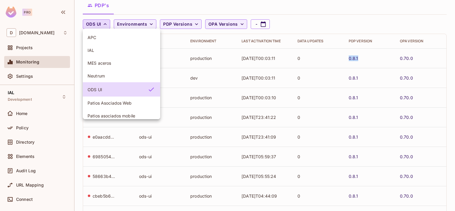
click at [95, 51] on span "IAL" at bounding box center [122, 50] width 68 height 6
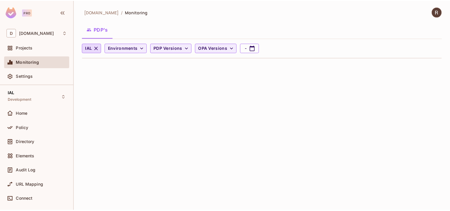
scroll to position [0, 0]
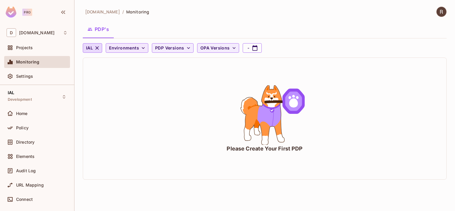
click at [124, 49] on span "Environments" at bounding box center [124, 47] width 30 height 7
click at [129, 62] on span "Development" at bounding box center [123, 62] width 26 height 6
click at [169, 48] on span "PDP Versions" at bounding box center [168, 47] width 29 height 7
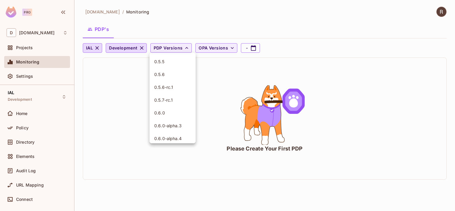
click at [127, 101] on div at bounding box center [227, 105] width 455 height 211
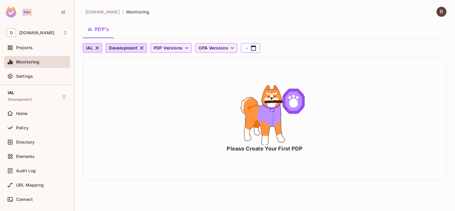
click at [29, 63] on span "Monitoring" at bounding box center [28, 62] width 24 height 5
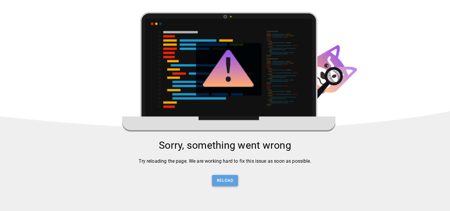
click at [230, 183] on button "Reload" at bounding box center [225, 180] width 26 height 11
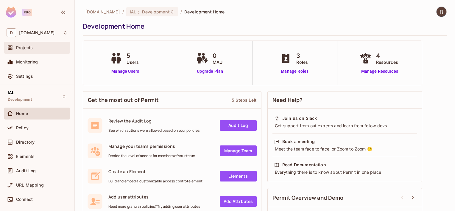
click at [26, 48] on span "Projects" at bounding box center [24, 47] width 17 height 5
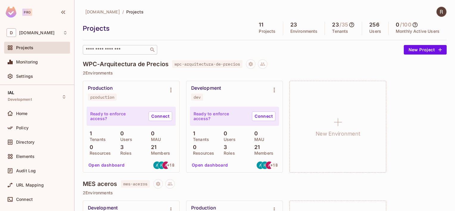
click at [116, 49] on input "text" at bounding box center [116, 50] width 63 height 6
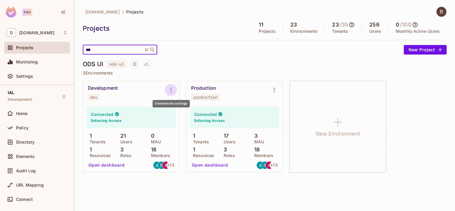
click at [170, 91] on icon "Environment settings" at bounding box center [170, 89] width 7 height 7
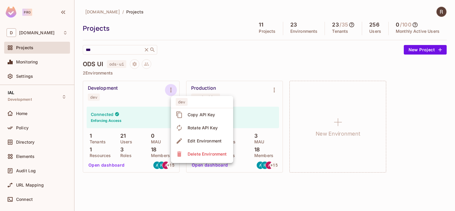
click at [130, 85] on div at bounding box center [227, 105] width 455 height 211
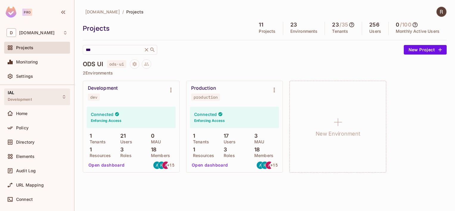
click at [21, 97] on span "Development" at bounding box center [20, 99] width 24 height 5
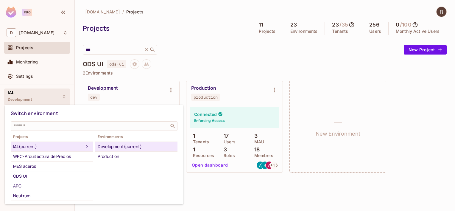
click at [21, 97] on div at bounding box center [227, 105] width 455 height 211
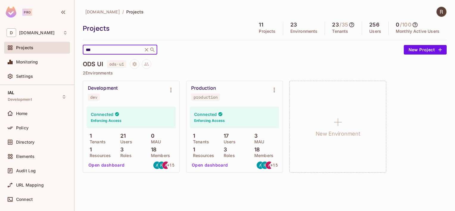
drag, startPoint x: 105, startPoint y: 52, endPoint x: 4, endPoint y: 46, distance: 101.5
click at [0, 48] on html "Pro D [DOMAIN_NAME] Projects Monitoring Settings IAL Development Home Policy Di…" at bounding box center [227, 105] width 455 height 211
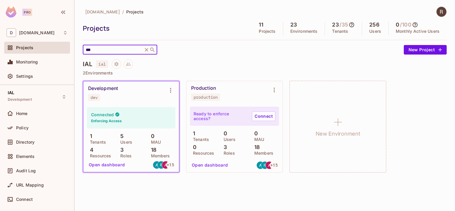
drag, startPoint x: 102, startPoint y: 49, endPoint x: -28, endPoint y: 40, distance: 130.4
click at [0, 40] on html "Pro D [DOMAIN_NAME] Projects Monitoring Settings IAL Development Home Policy Di…" at bounding box center [227, 105] width 455 height 211
type input "***"
click at [121, 107] on div "Connected Enforcing Access" at bounding box center [131, 117] width 88 height 21
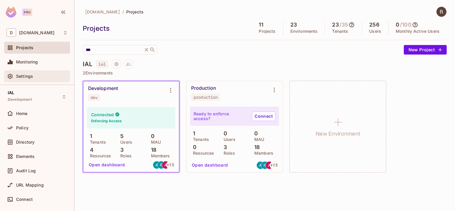
click at [16, 75] on div "Settings" at bounding box center [37, 76] width 61 height 7
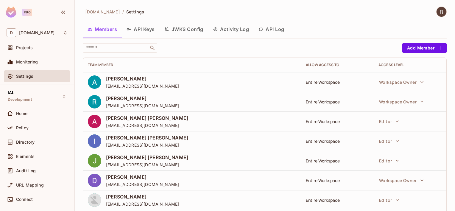
click at [143, 32] on button "API Keys" at bounding box center [141, 29] width 38 height 15
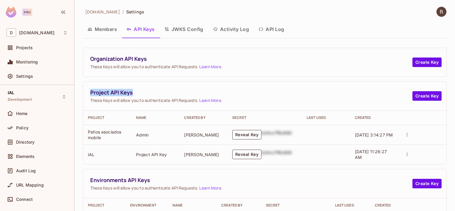
drag, startPoint x: 89, startPoint y: 92, endPoint x: 143, endPoint y: 92, distance: 53.6
click at [143, 92] on div "Project API Keys These Keys will allow you to authenticate API Requests. Learn …" at bounding box center [264, 96] width 363 height 29
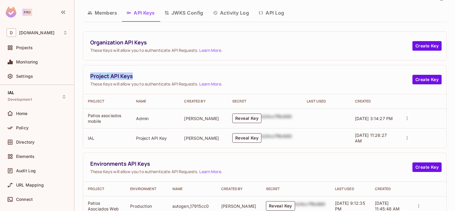
click at [96, 75] on span "Project API Keys" at bounding box center [251, 75] width 322 height 7
drag, startPoint x: 89, startPoint y: 76, endPoint x: 136, endPoint y: 77, distance: 46.5
click at [136, 77] on div "Project API Keys These Keys will allow you to authenticate API Requests. Learn …" at bounding box center [264, 79] width 363 height 29
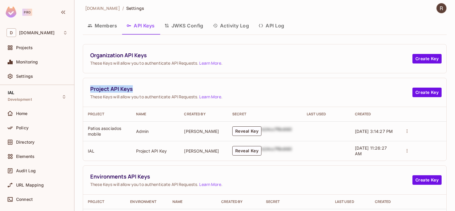
scroll to position [0, 0]
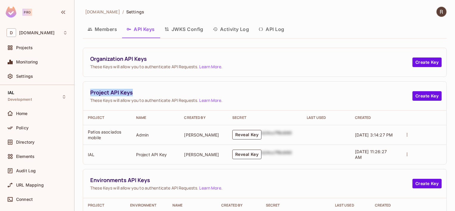
click at [437, 11] on img at bounding box center [441, 12] width 10 height 10
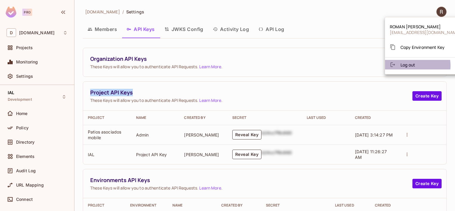
click at [410, 66] on span "Log out" at bounding box center [407, 65] width 15 height 6
